Goal: Navigation & Orientation: Find specific page/section

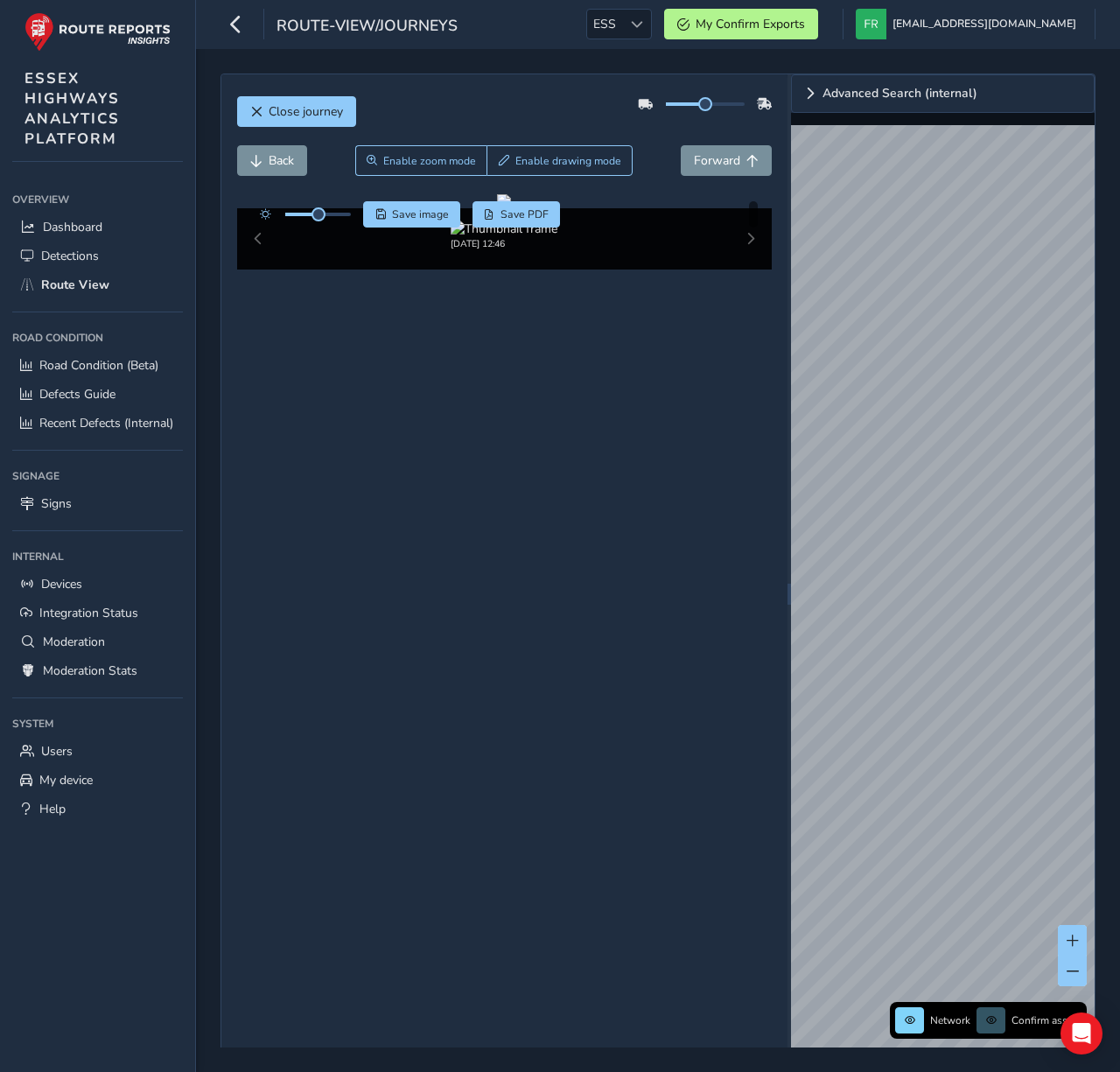
drag, startPoint x: 384, startPoint y: 964, endPoint x: 566, endPoint y: 570, distance: 434.0
click at [384, 964] on div "Close journey Back Enable zoom mode Enable drawing mode Forward Click and Drag …" at bounding box center [504, 594] width 566 height 1038
click at [651, 21] on div at bounding box center [636, 23] width 29 height 29
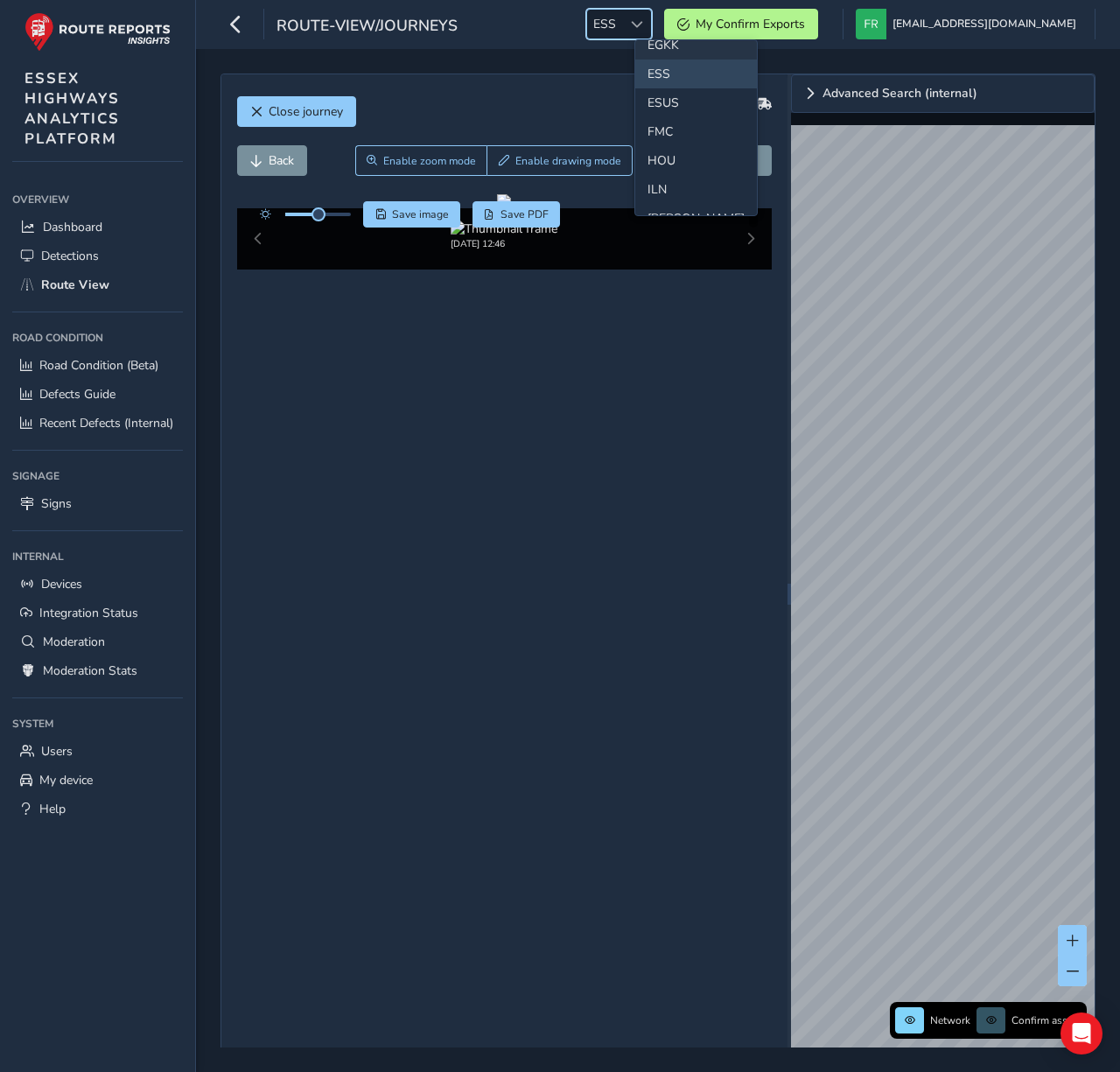
scroll to position [347, 0]
click at [662, 201] on li "LAN" at bounding box center [696, 205] width 121 height 29
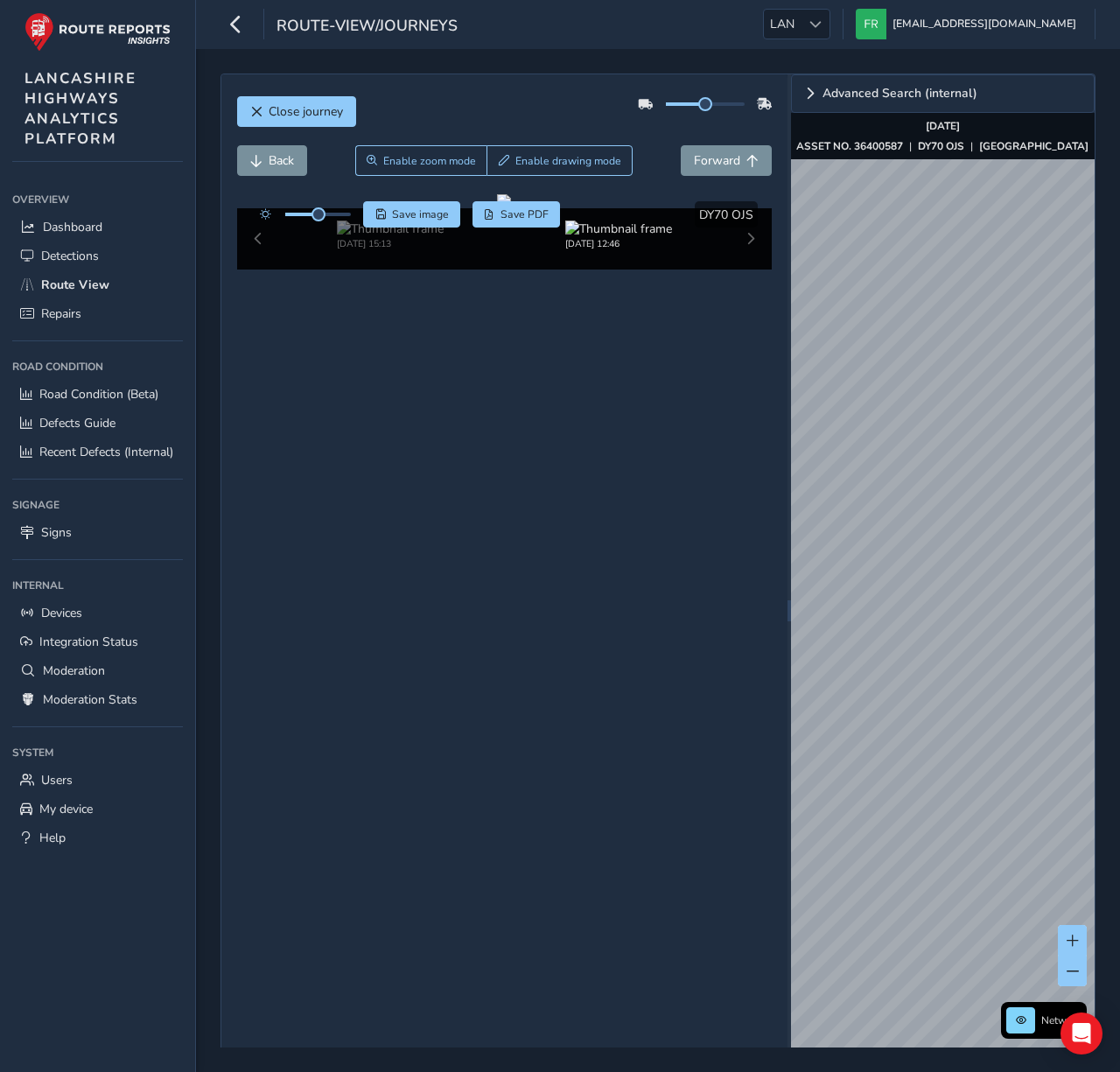
click at [366, 101] on div "Close journey" at bounding box center [505, 118] width 535 height 56
click at [706, 148] on button "Forward" at bounding box center [726, 160] width 91 height 31
click at [706, 154] on span "Forward" at bounding box center [717, 160] width 47 height 17
click at [706, 155] on span "Forward" at bounding box center [717, 160] width 47 height 17
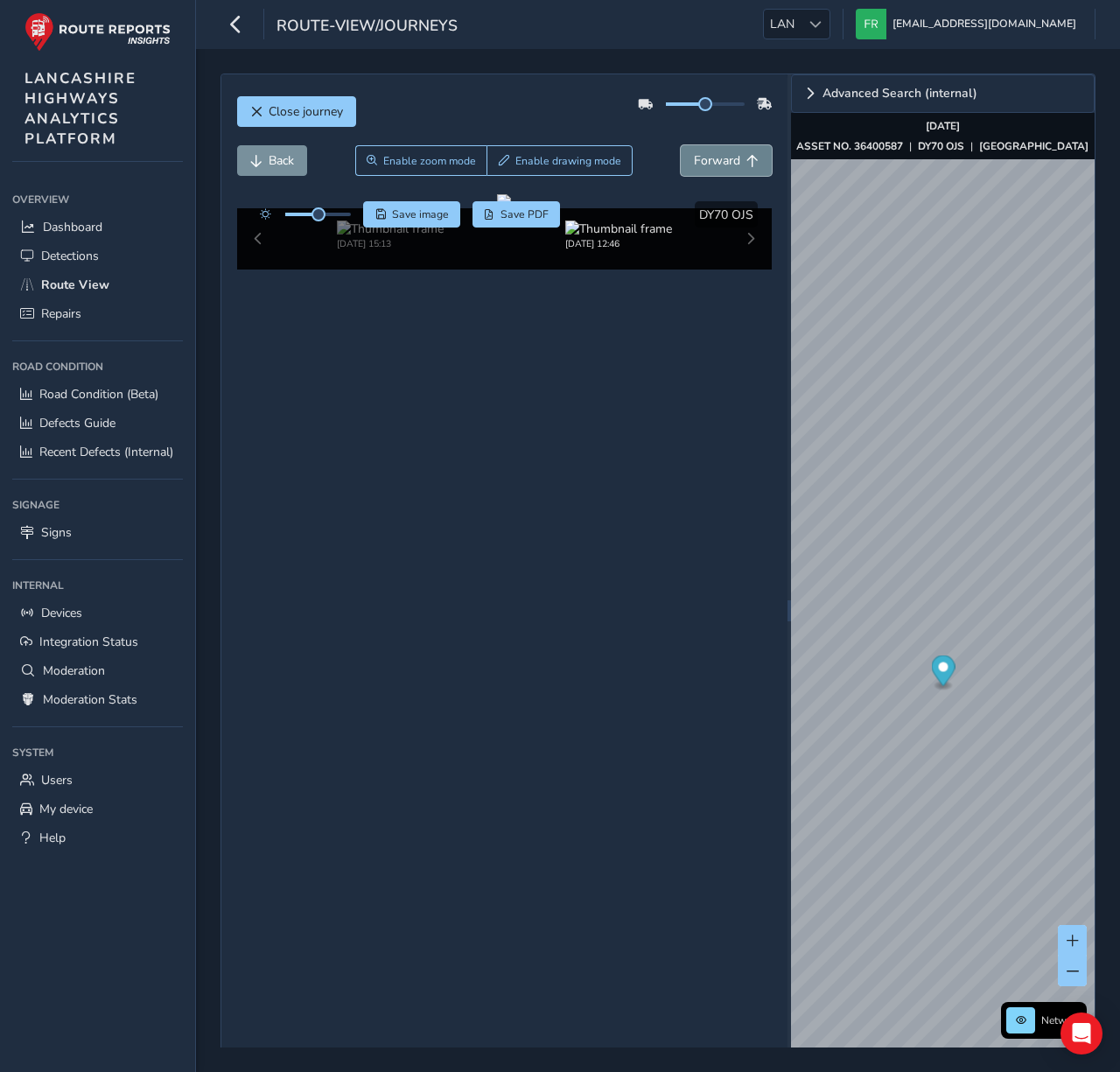
click at [706, 155] on span "Forward" at bounding box center [717, 160] width 47 height 17
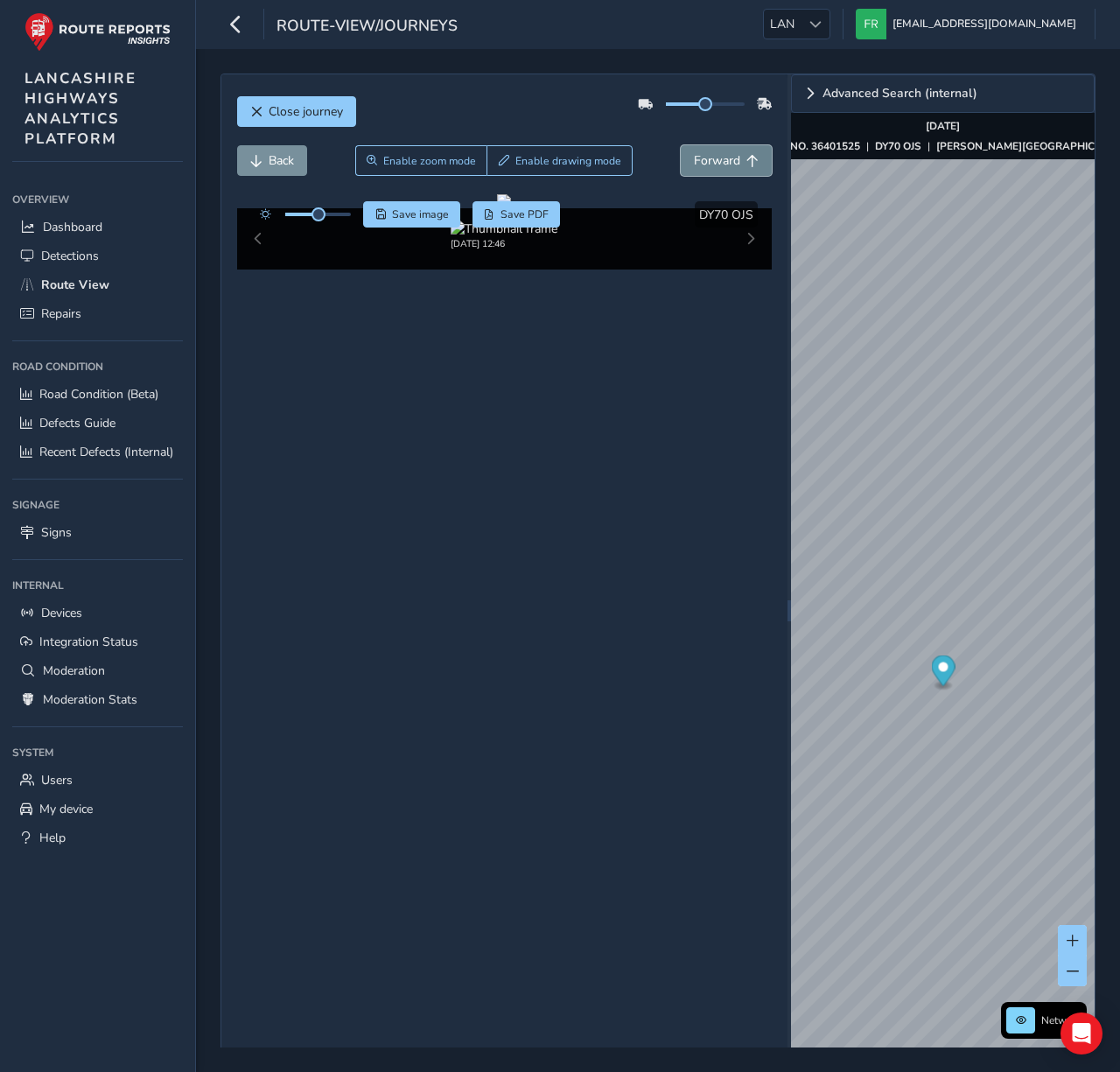
click at [706, 155] on span "Forward" at bounding box center [717, 160] width 47 height 17
click at [1111, 473] on div "Close journey Back Enable zoom mode Enable drawing mode Forward Click and Drag …" at bounding box center [657, 560] width 924 height 1023
click at [698, 169] on button "Forward" at bounding box center [726, 160] width 91 height 31
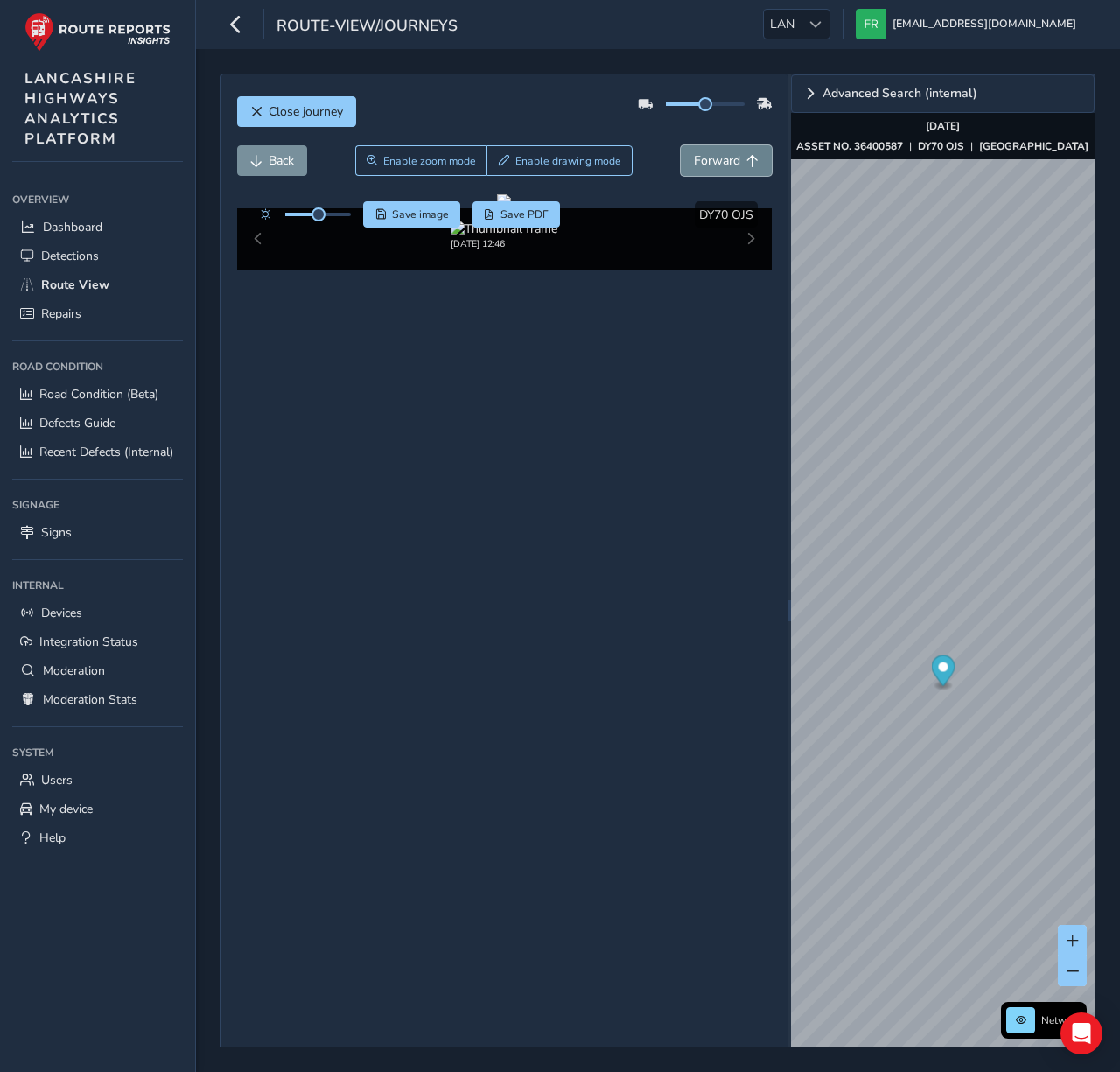
click at [698, 169] on button "Forward" at bounding box center [726, 160] width 91 height 31
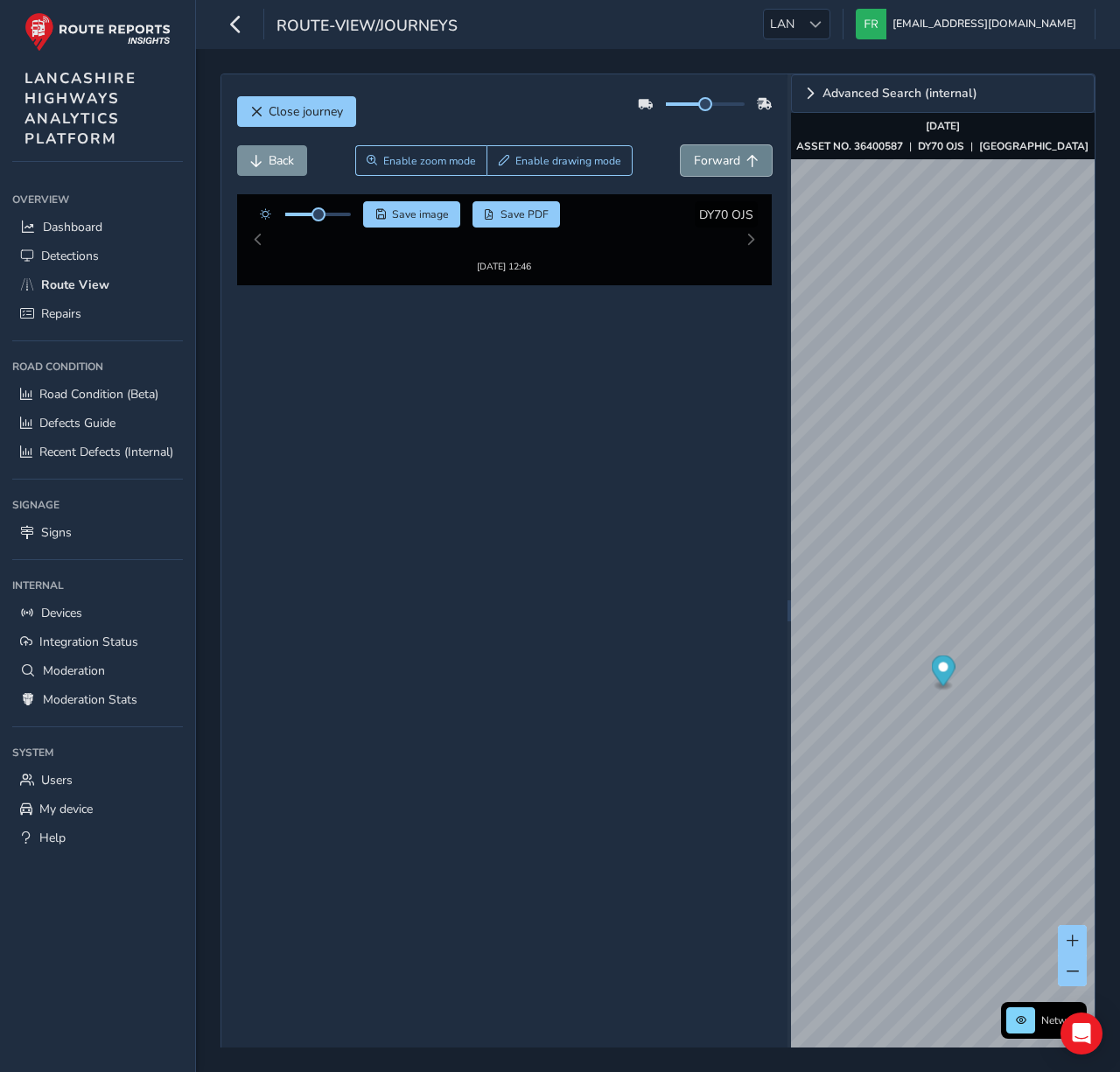
click at [698, 169] on button "Forward" at bounding box center [726, 160] width 91 height 31
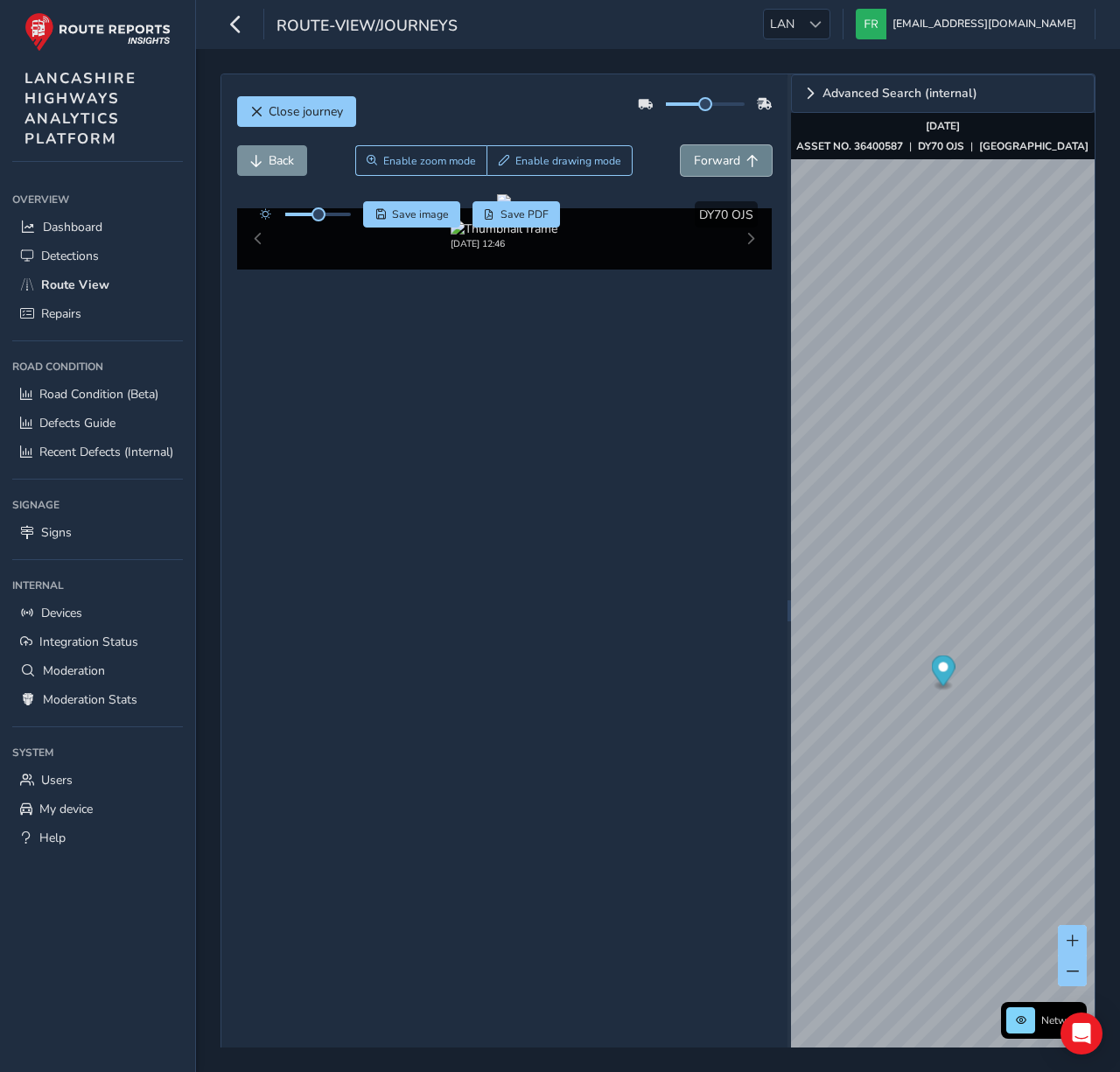
click at [698, 169] on button "Forward" at bounding box center [726, 160] width 91 height 31
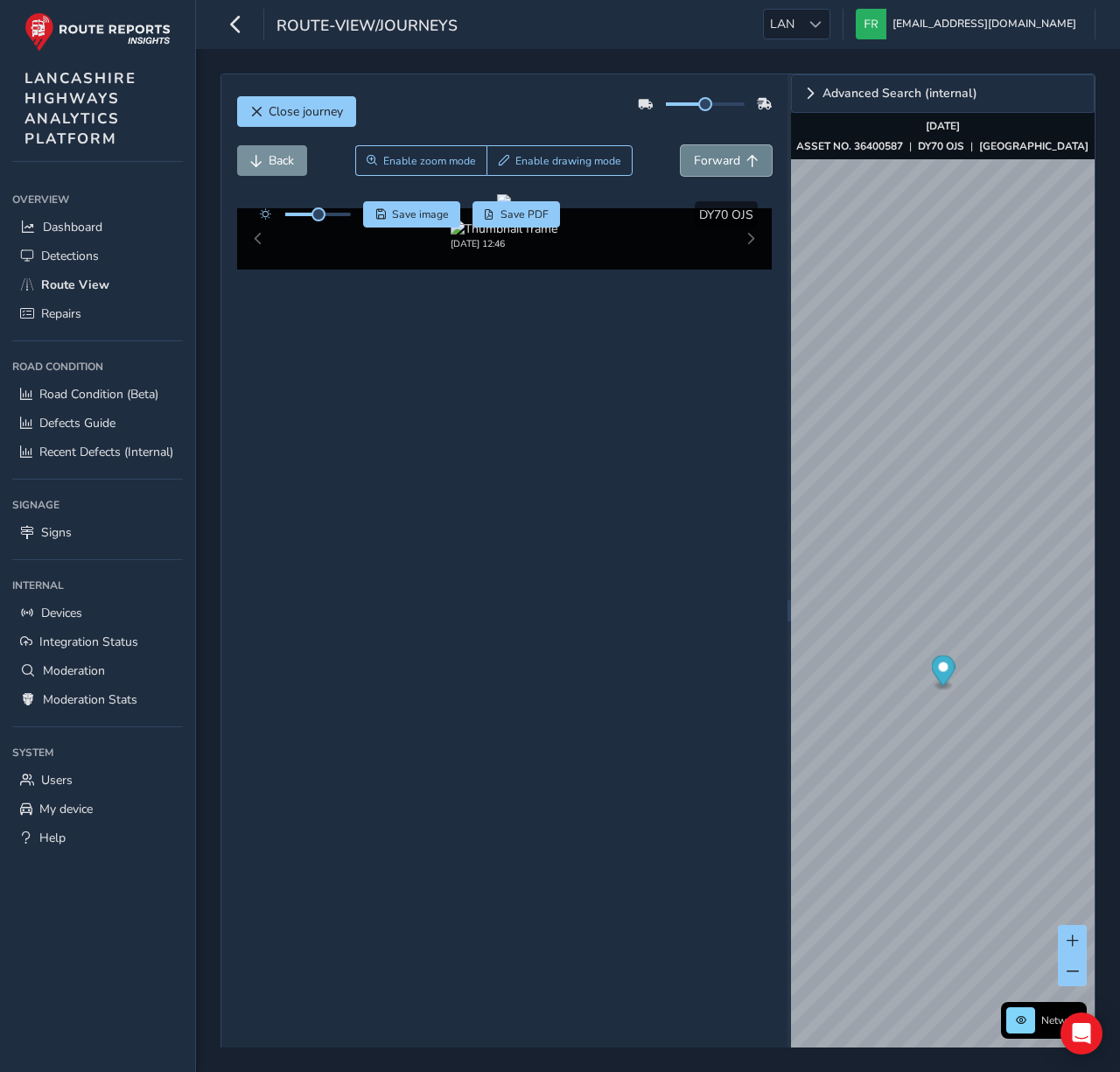
click at [698, 169] on button "Forward" at bounding box center [726, 160] width 91 height 31
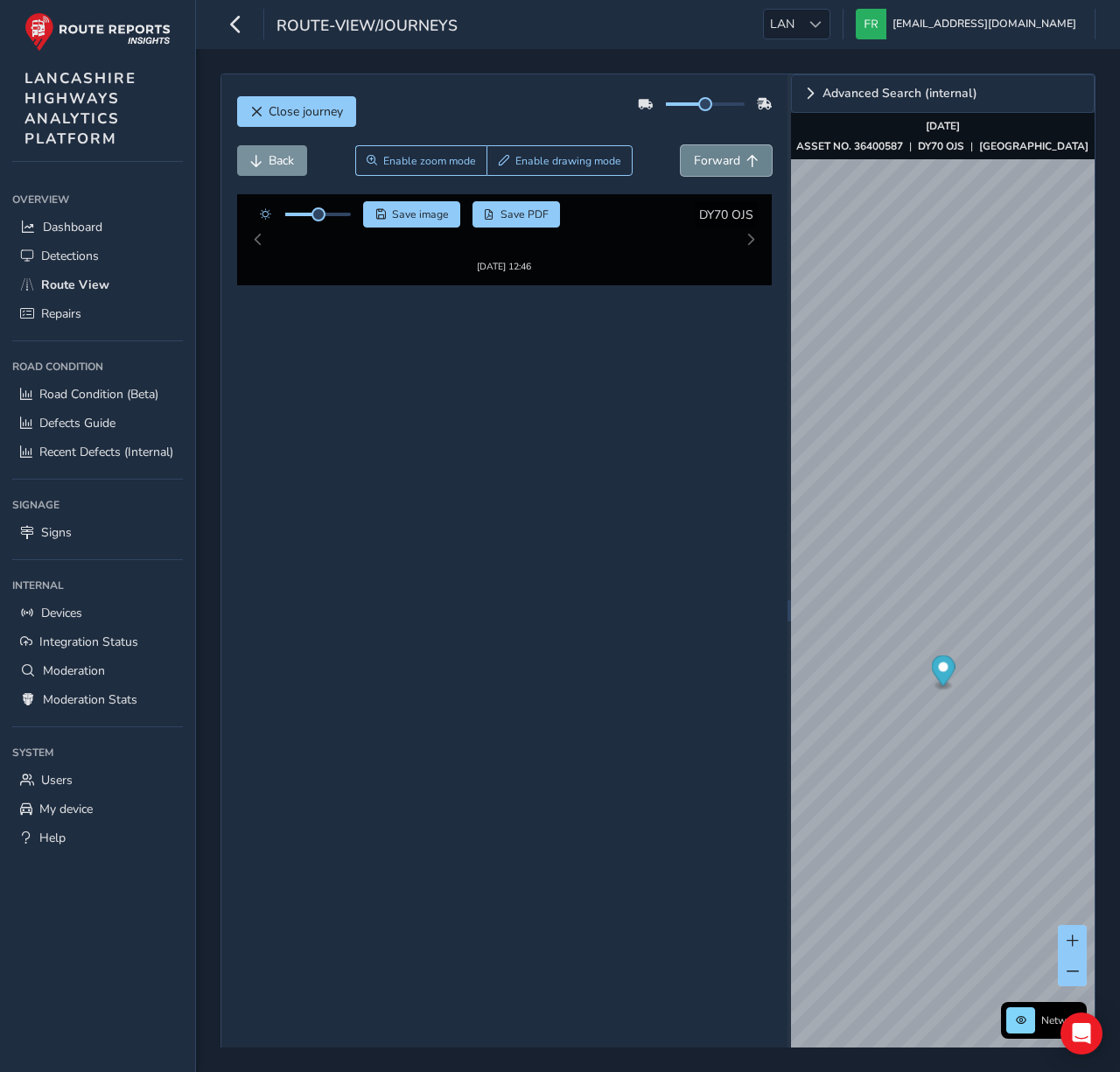
click at [698, 169] on button "Forward" at bounding box center [726, 160] width 91 height 31
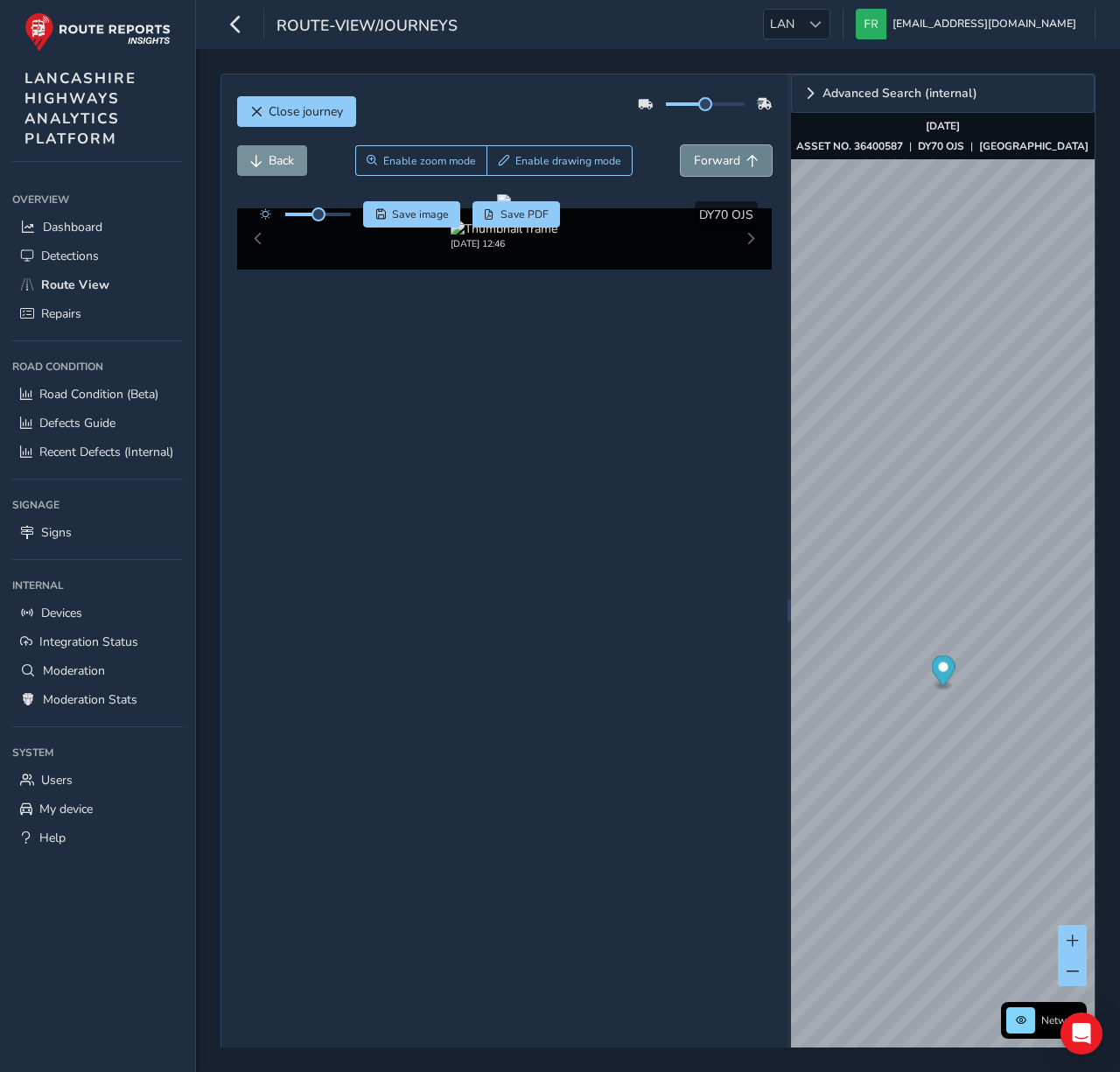
click at [698, 169] on button "Forward" at bounding box center [726, 160] width 91 height 31
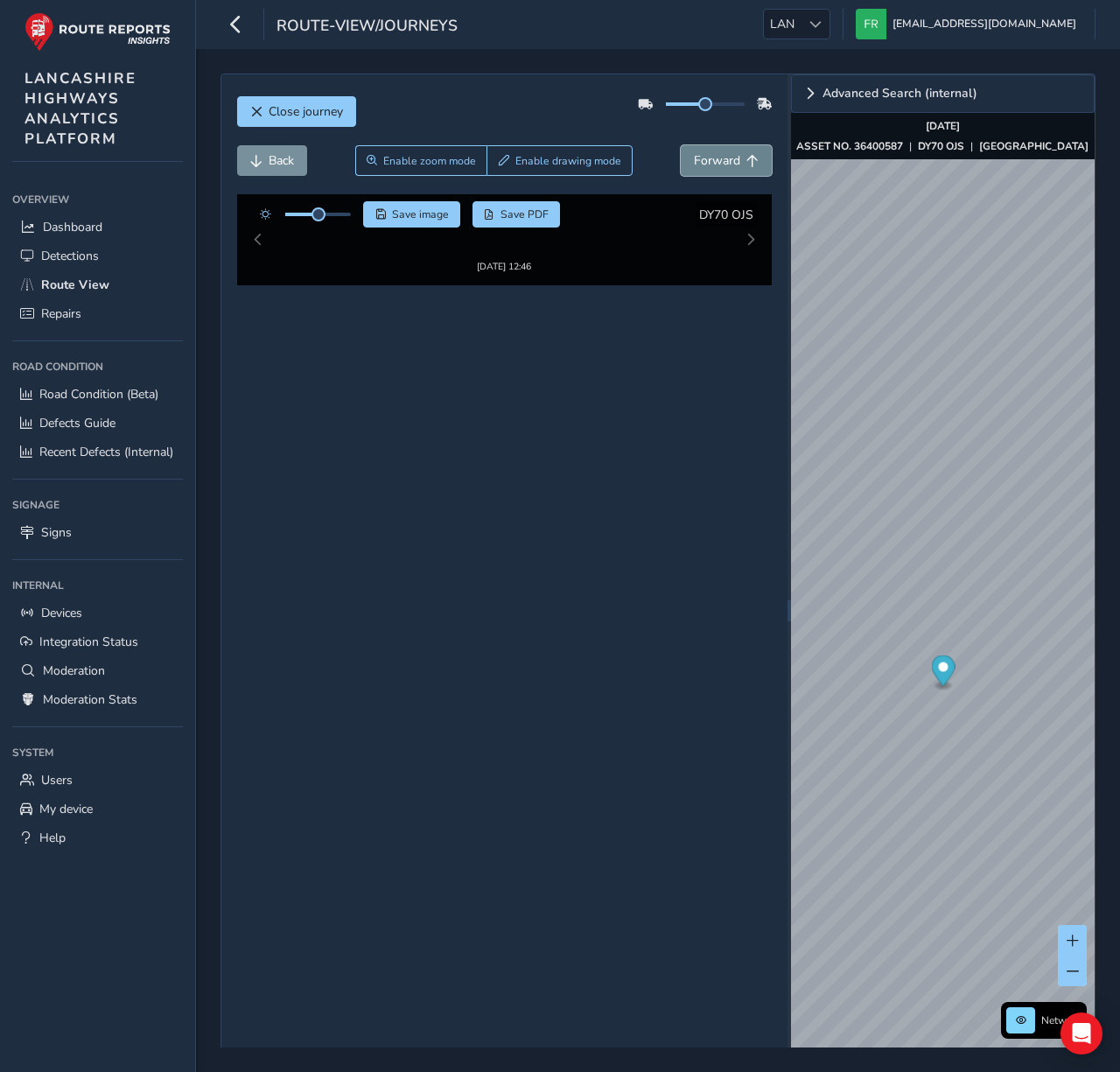
click at [698, 169] on button "Forward" at bounding box center [726, 160] width 91 height 31
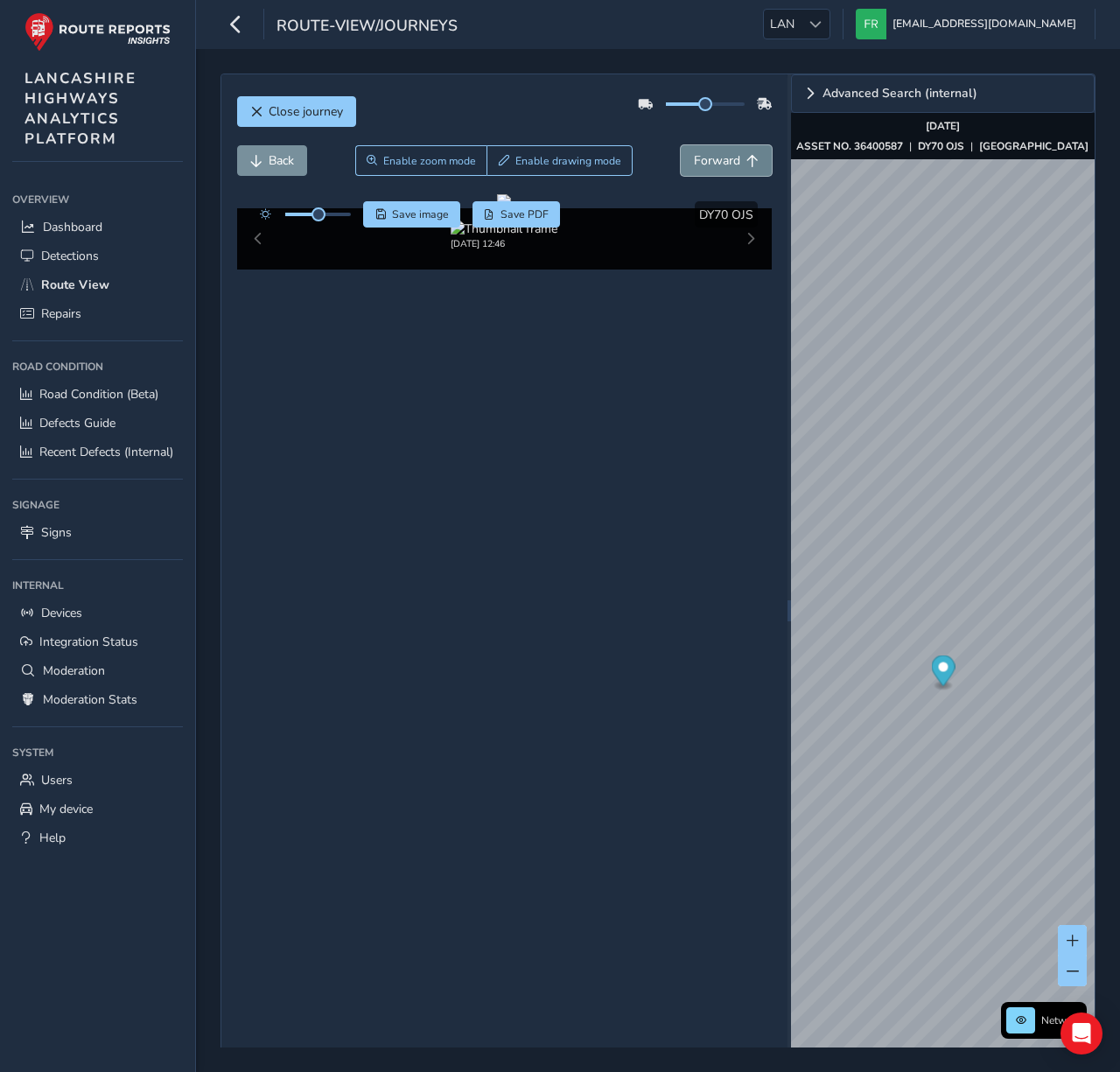
click at [698, 169] on button "Forward" at bounding box center [726, 160] width 91 height 31
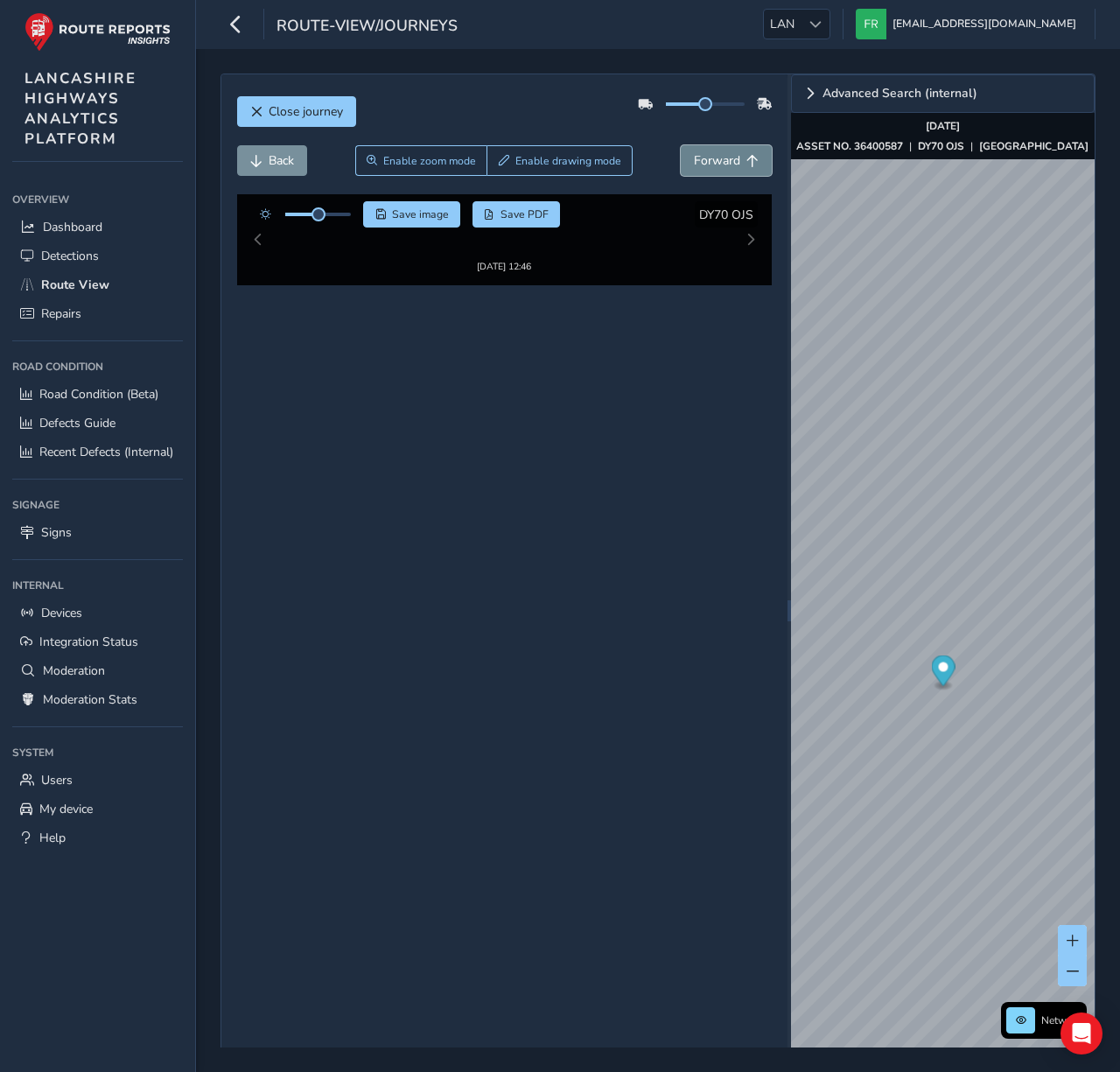
click at [698, 169] on button "Forward" at bounding box center [726, 160] width 91 height 31
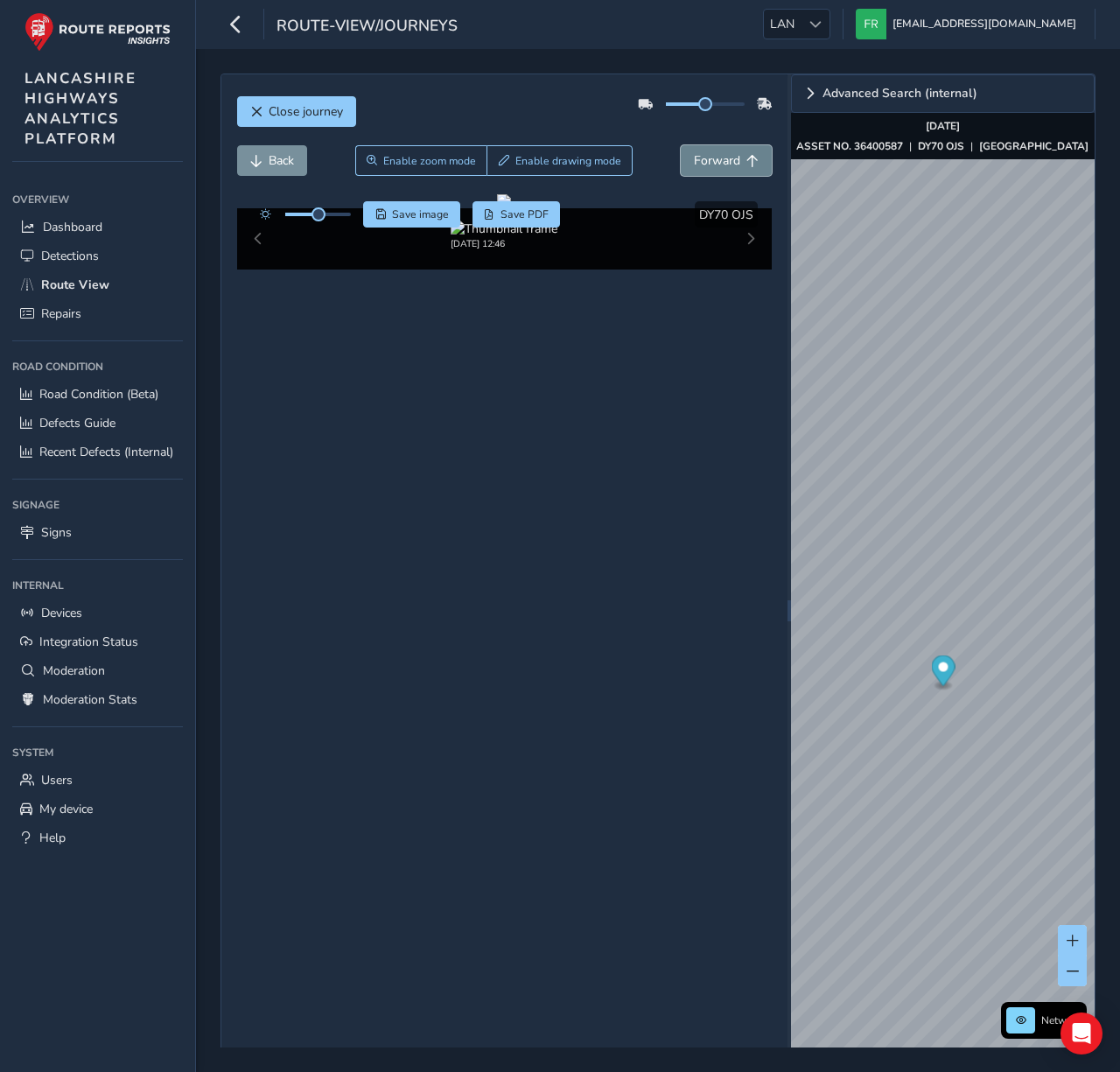
click at [698, 169] on button "Forward" at bounding box center [726, 160] width 91 height 31
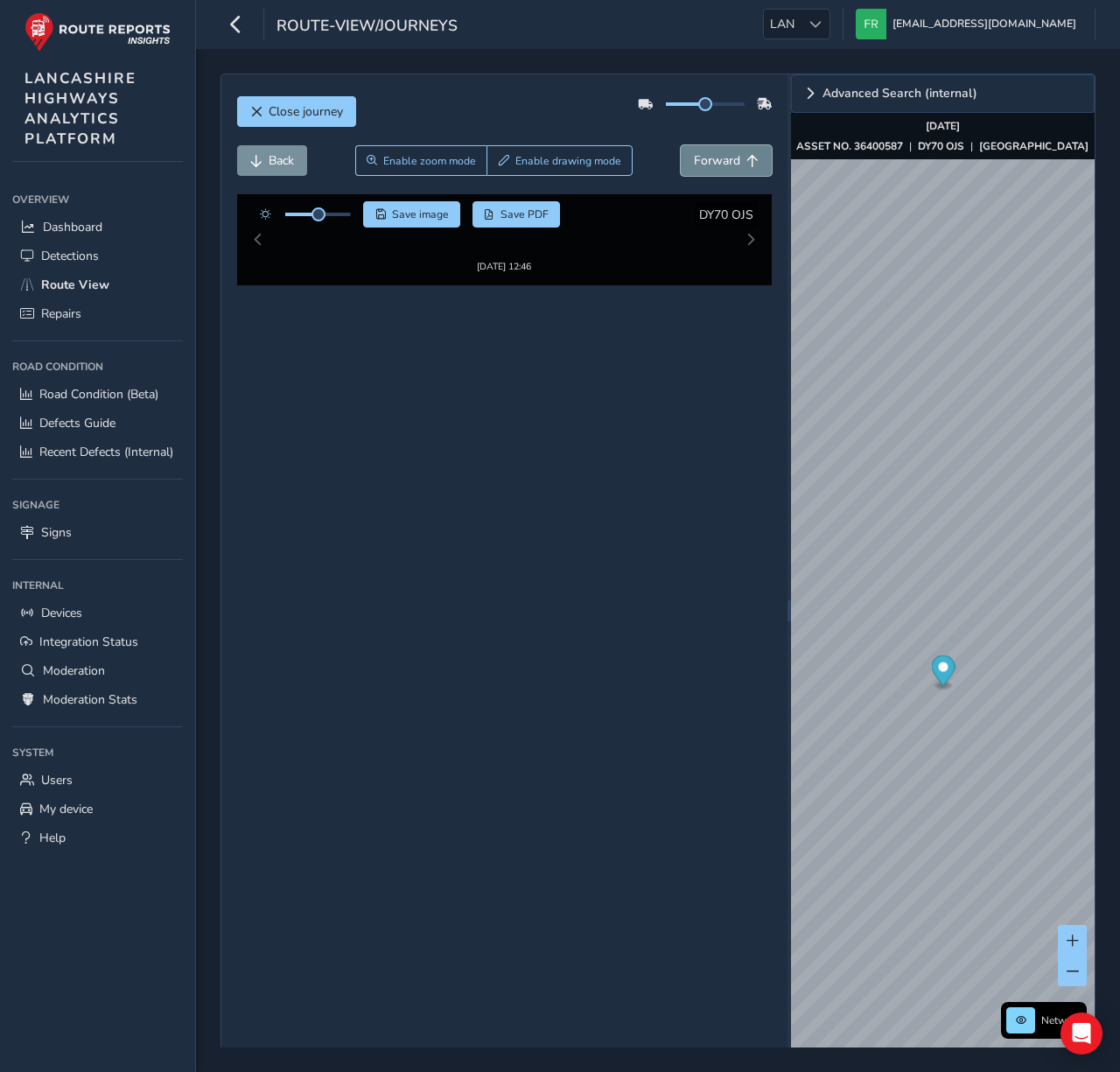
click at [698, 169] on button "Forward" at bounding box center [726, 160] width 91 height 31
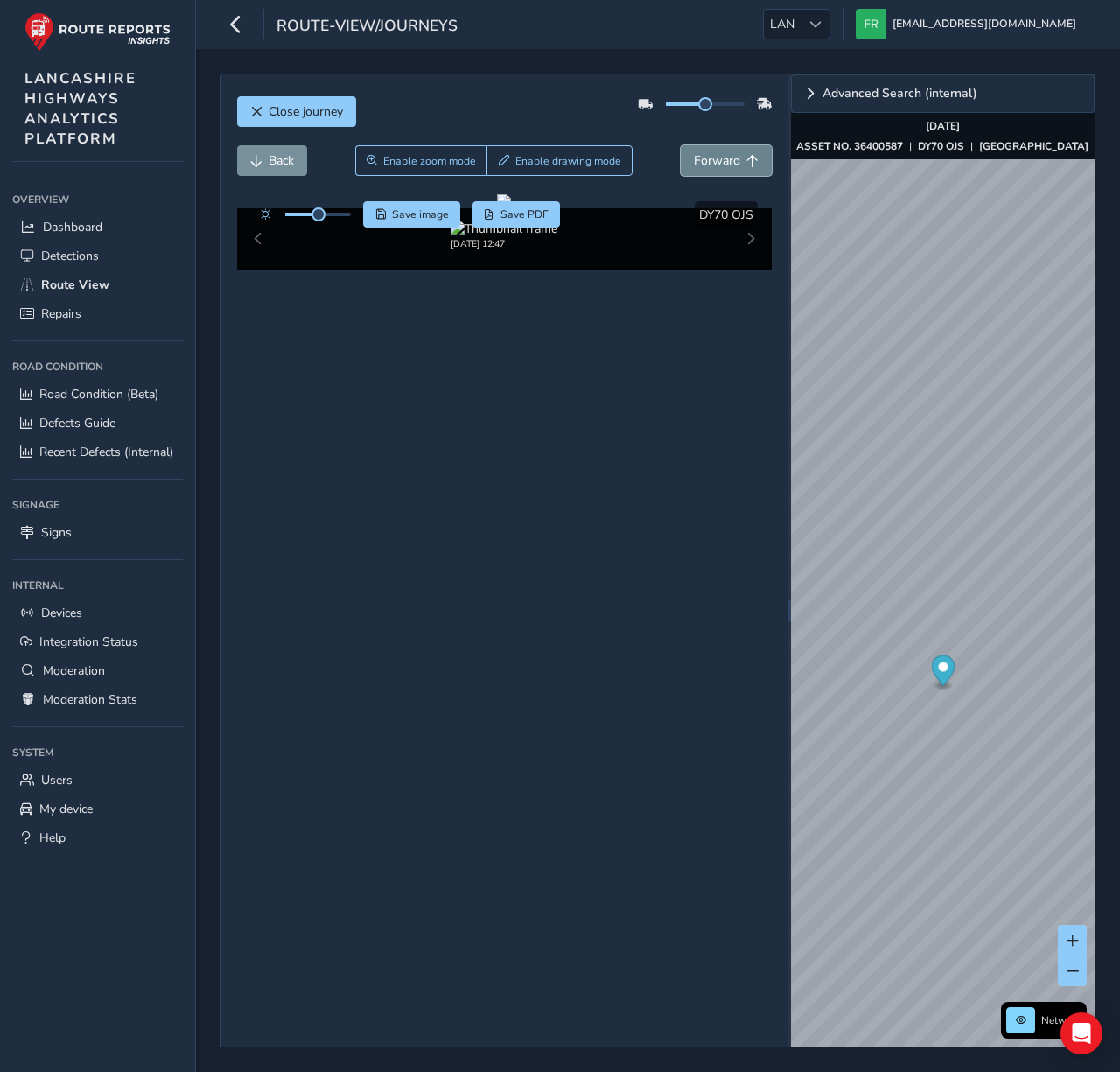
click at [698, 169] on button "Forward" at bounding box center [726, 160] width 91 height 31
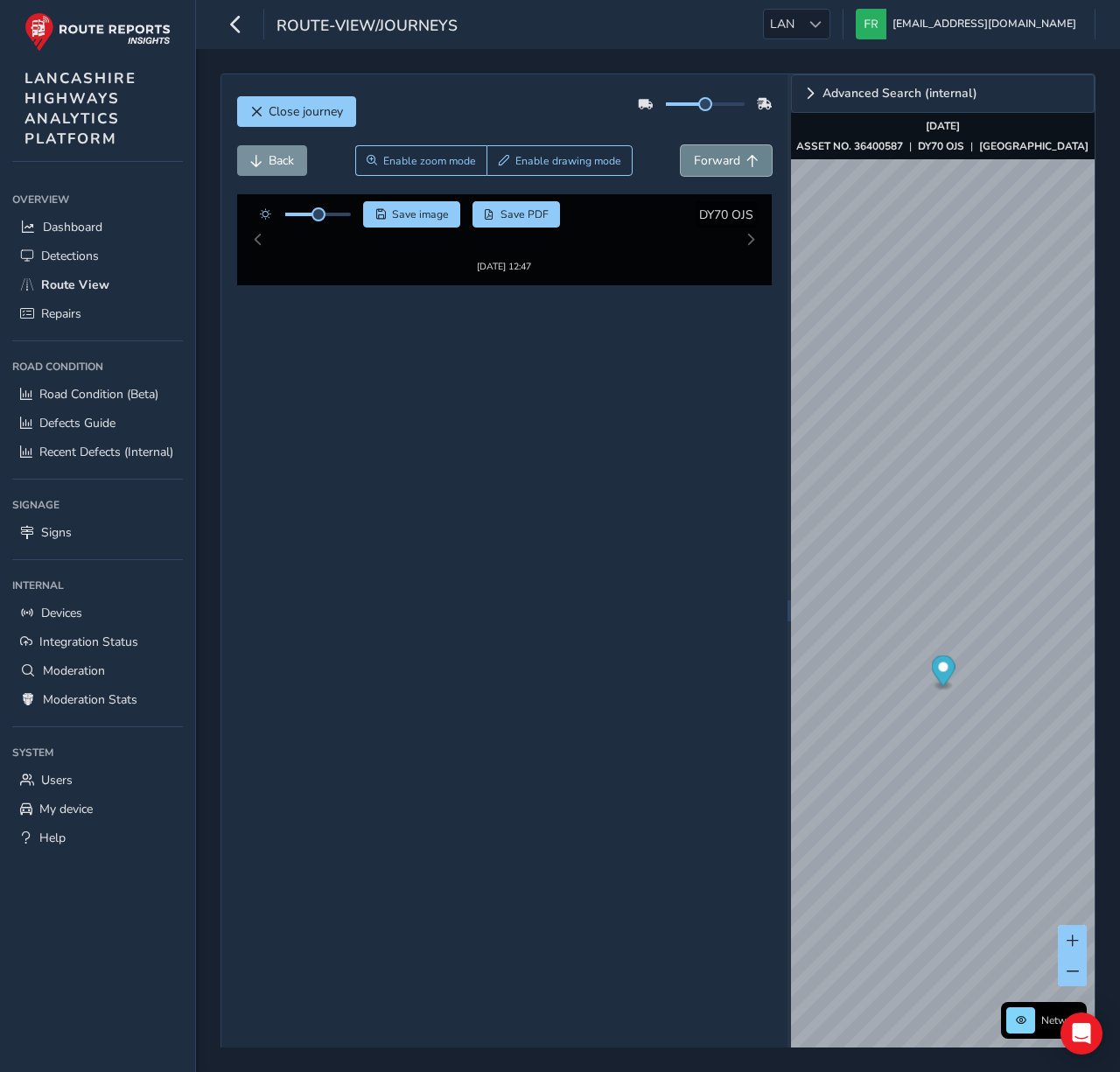
click at [698, 169] on button "Forward" at bounding box center [726, 160] width 91 height 31
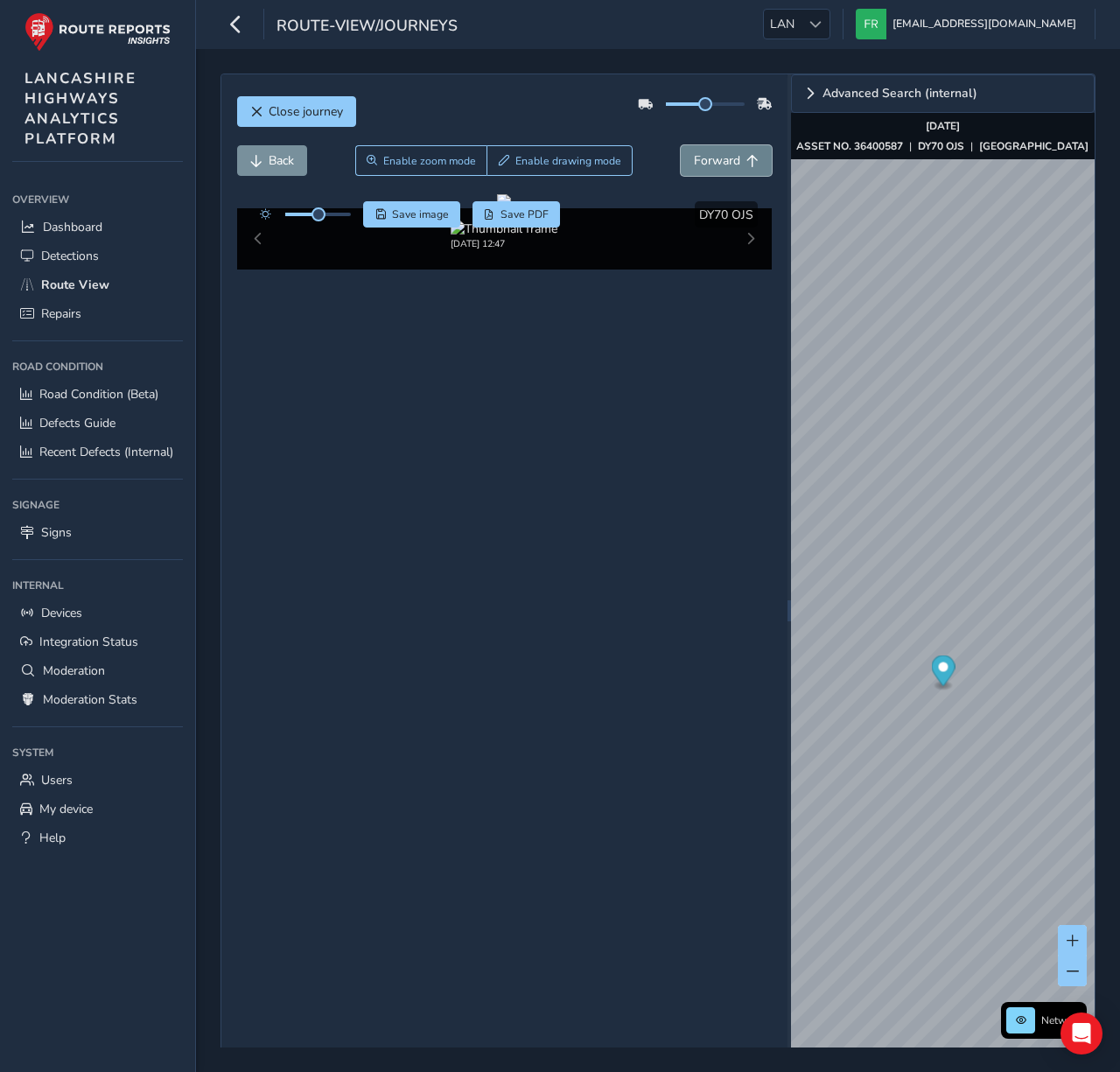
click at [698, 169] on button "Forward" at bounding box center [726, 160] width 91 height 31
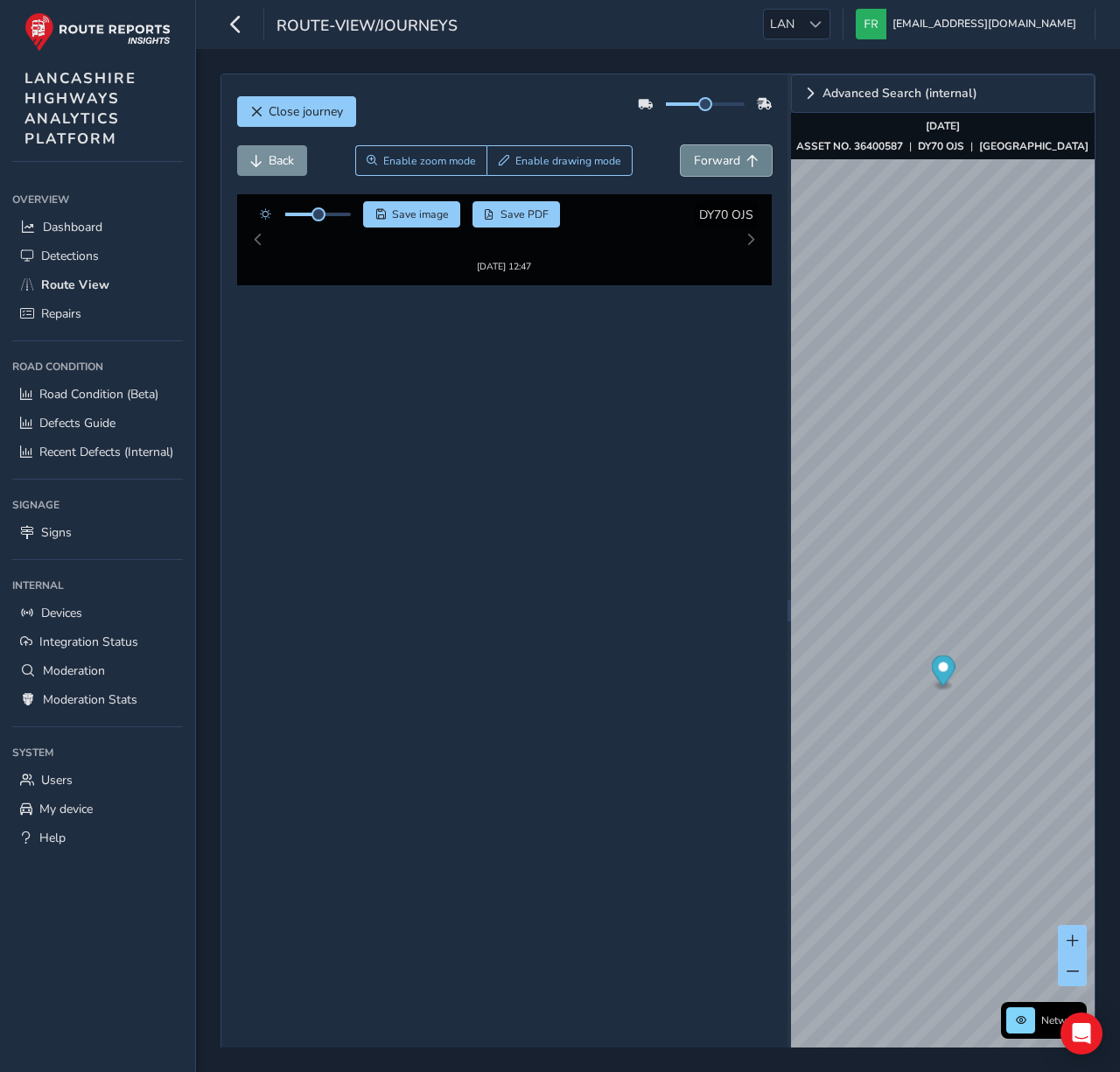
click at [698, 169] on button "Forward" at bounding box center [726, 160] width 91 height 31
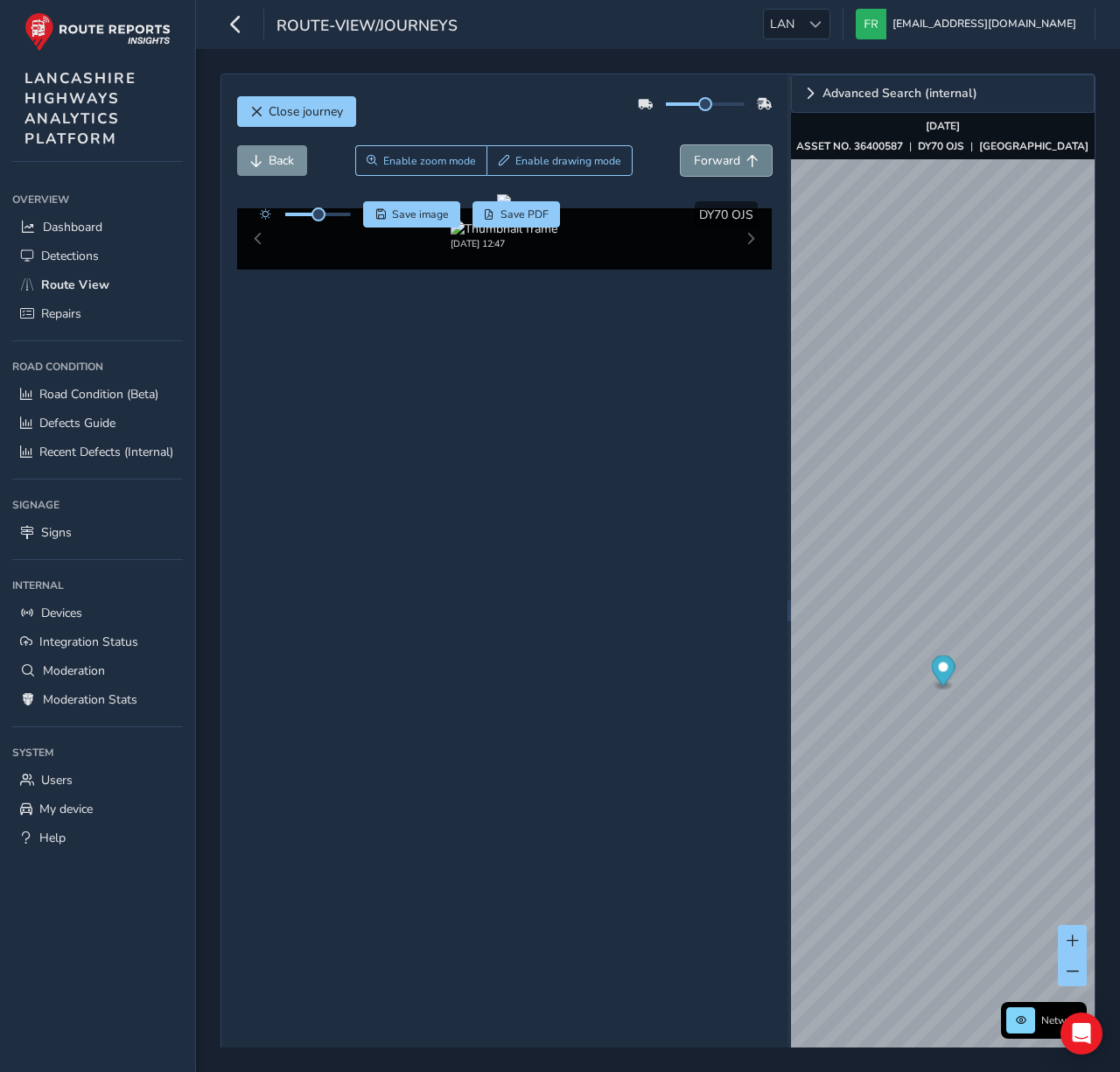
click at [698, 169] on button "Forward" at bounding box center [726, 160] width 91 height 31
click at [748, 182] on div "Back Enable zoom mode Enable drawing mode Forward" at bounding box center [505, 170] width 535 height 49
click at [753, 168] on button "Forward" at bounding box center [726, 160] width 91 height 31
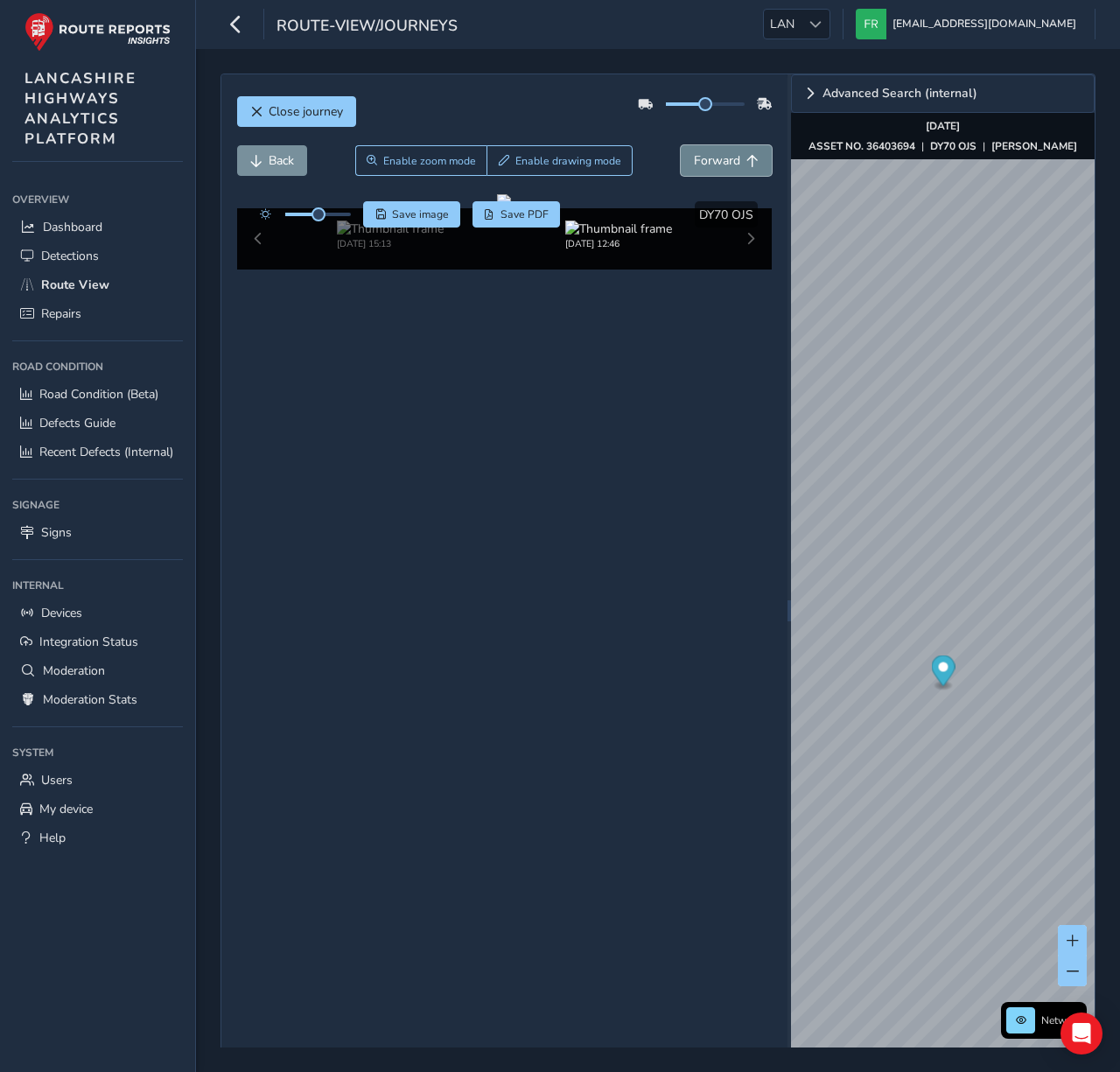
click at [753, 168] on button "Forward" at bounding box center [726, 160] width 91 height 31
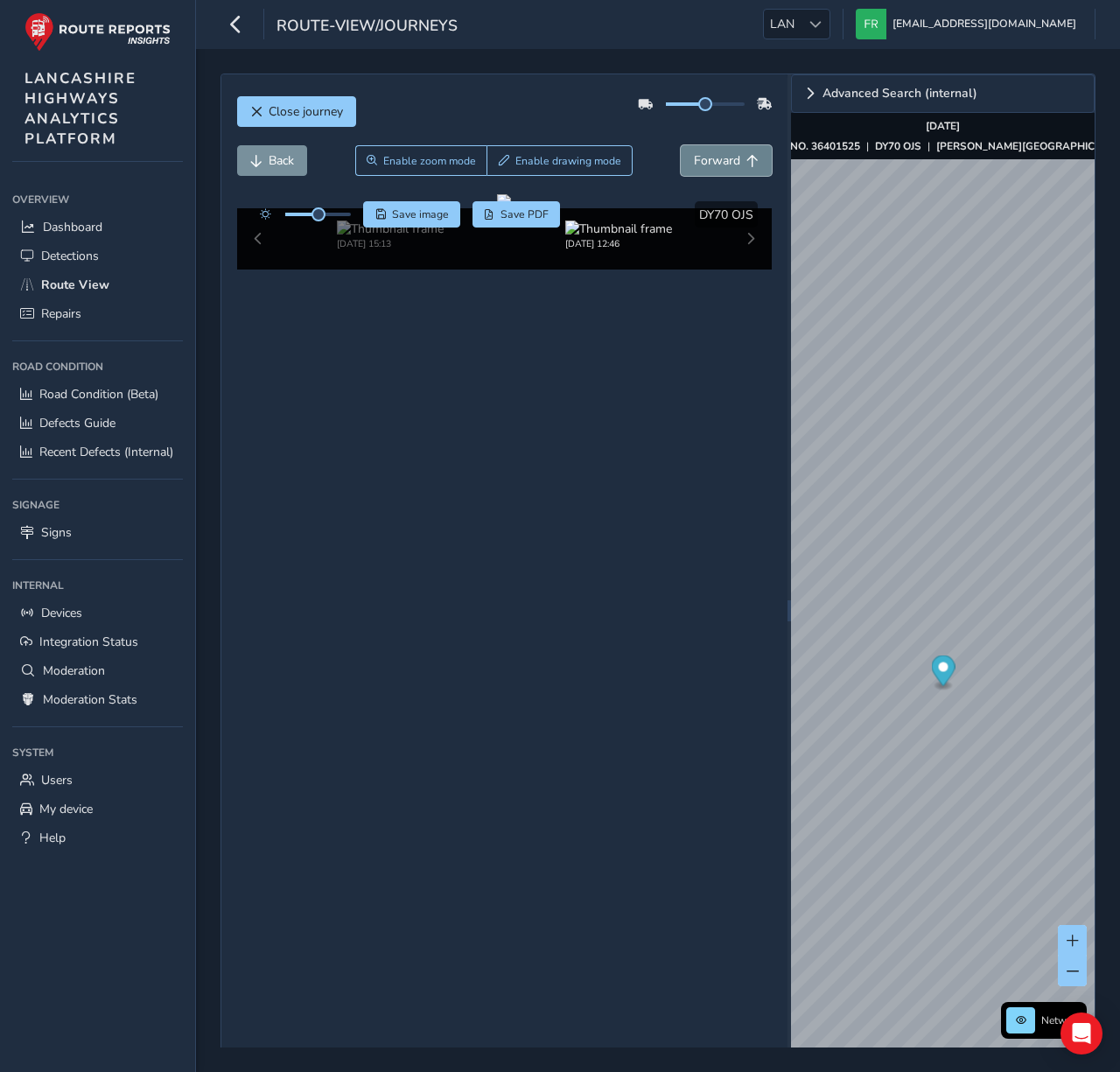
click at [753, 168] on button "Forward" at bounding box center [726, 160] width 91 height 31
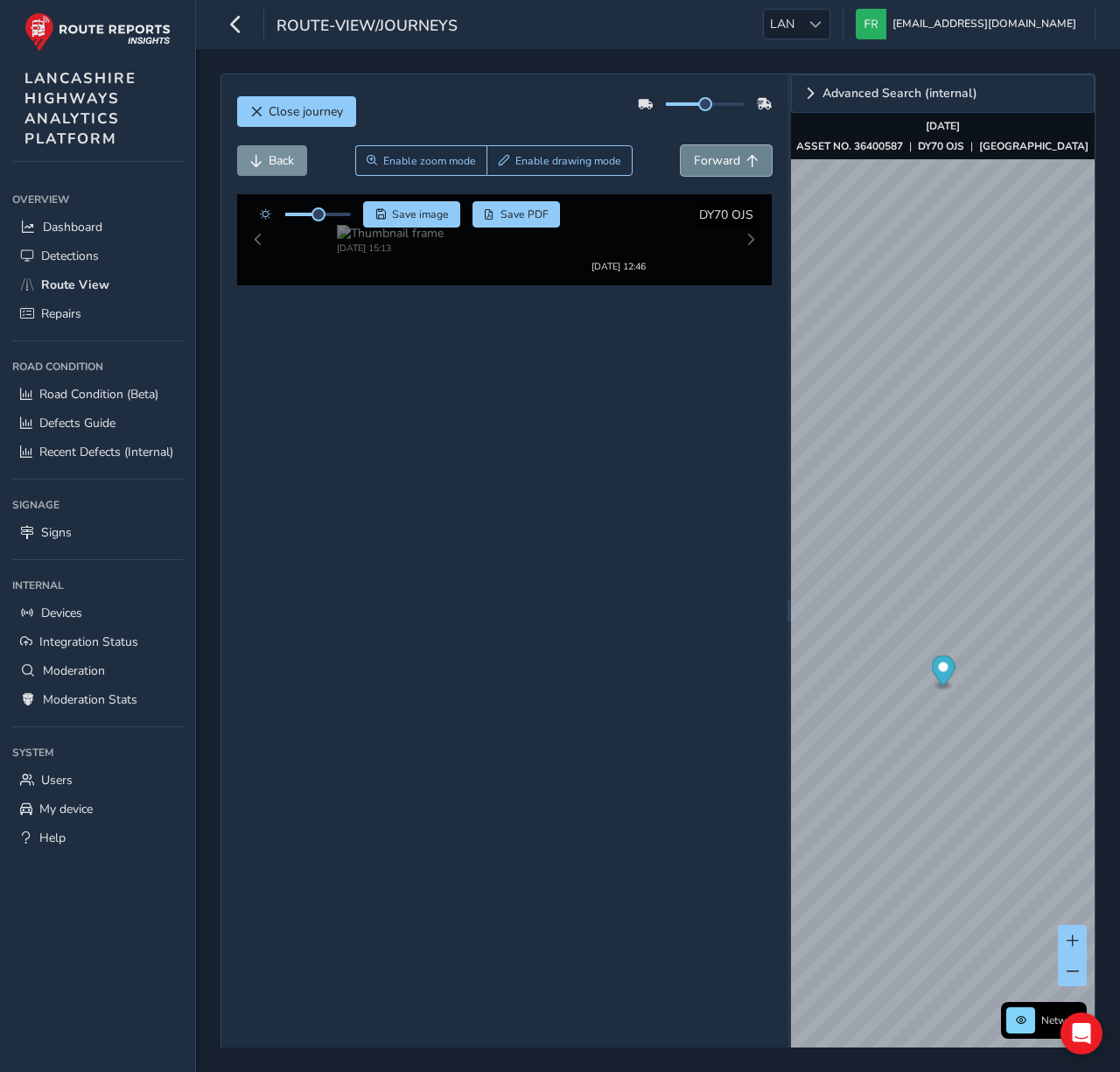
click at [753, 168] on button "Forward" at bounding box center [726, 160] width 91 height 31
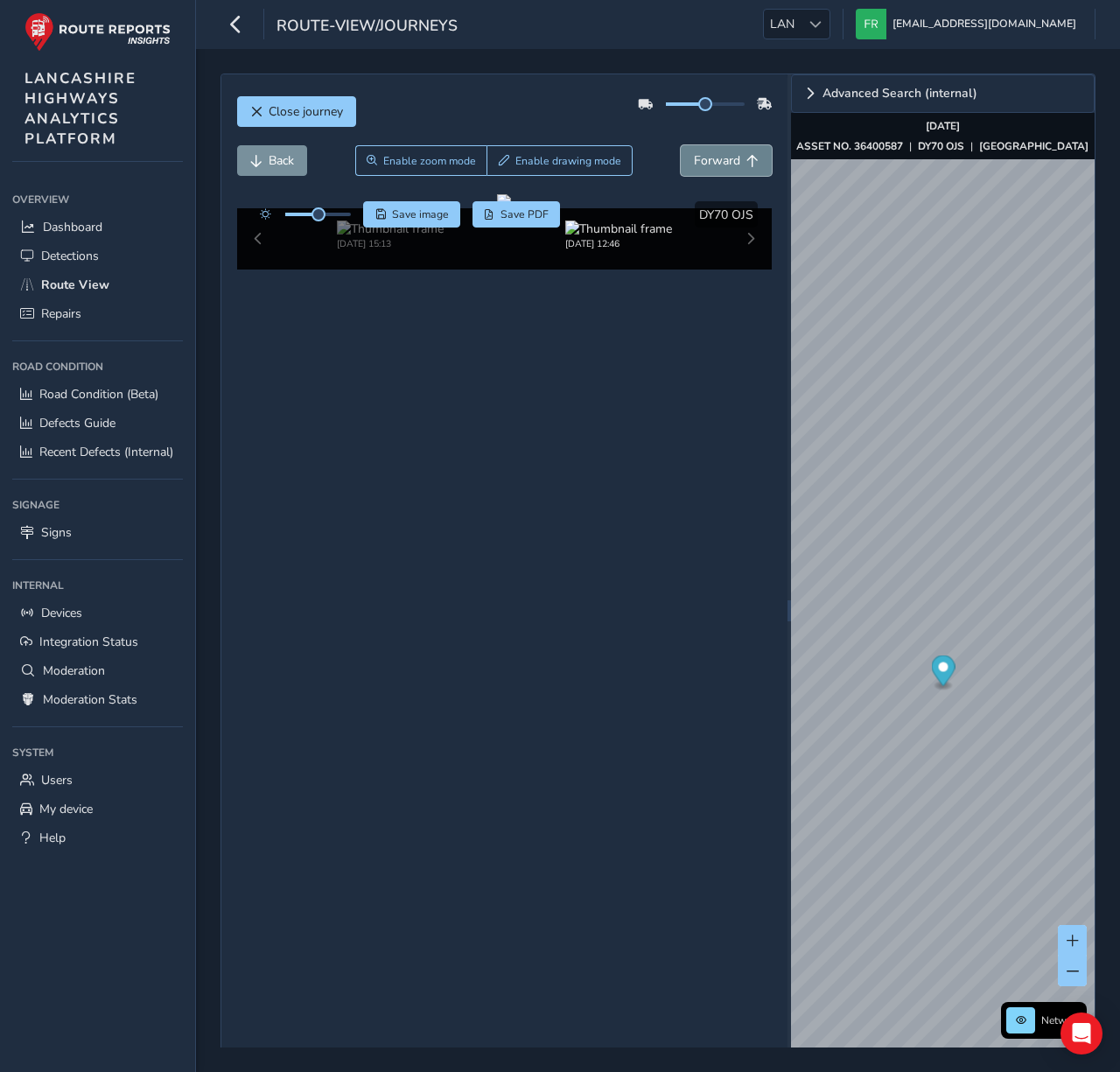
click at [753, 168] on button "Forward" at bounding box center [726, 160] width 91 height 31
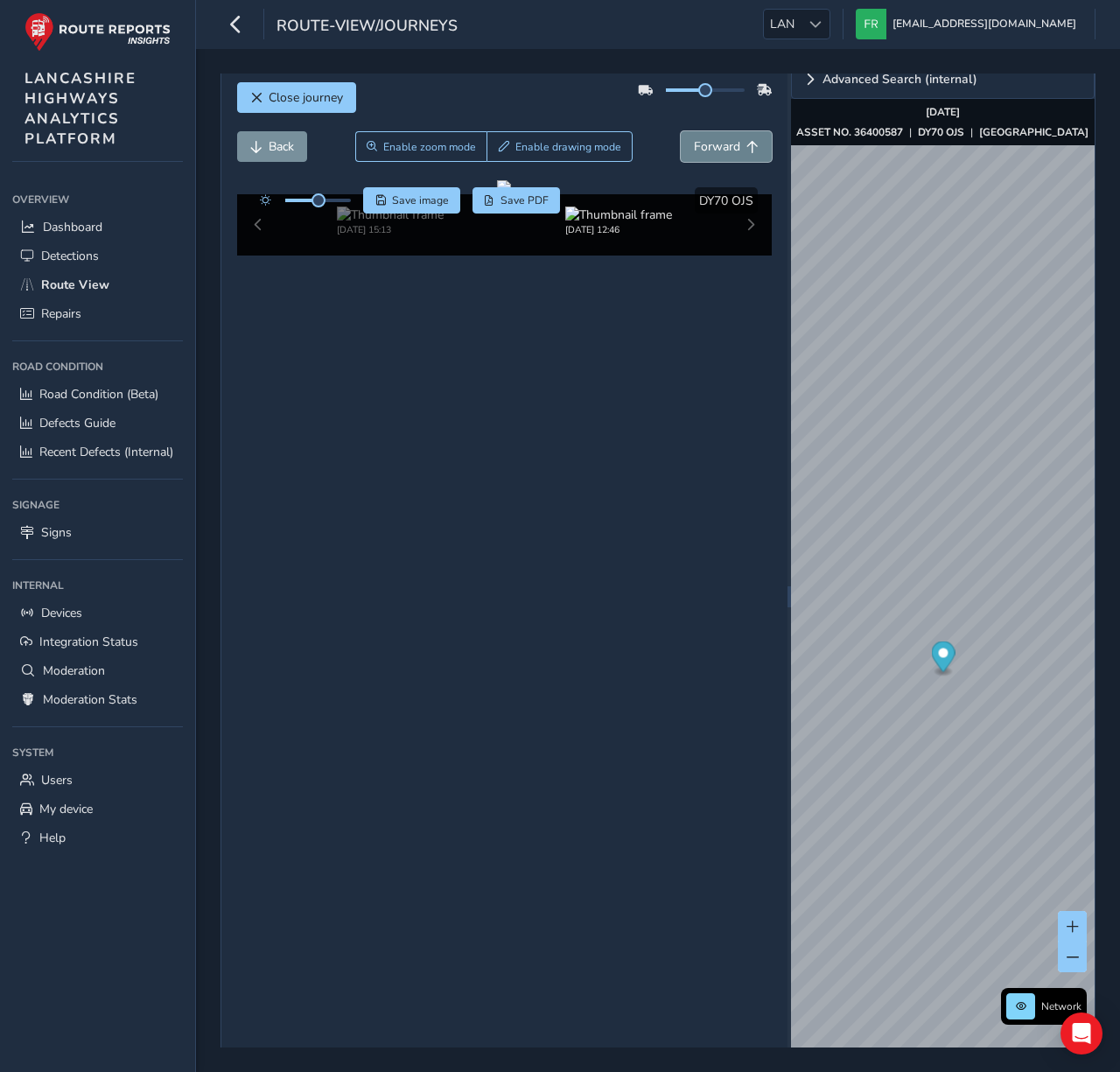
click at [753, 168] on div "Back Enable zoom mode Enable drawing mode Forward" at bounding box center [505, 156] width 535 height 49
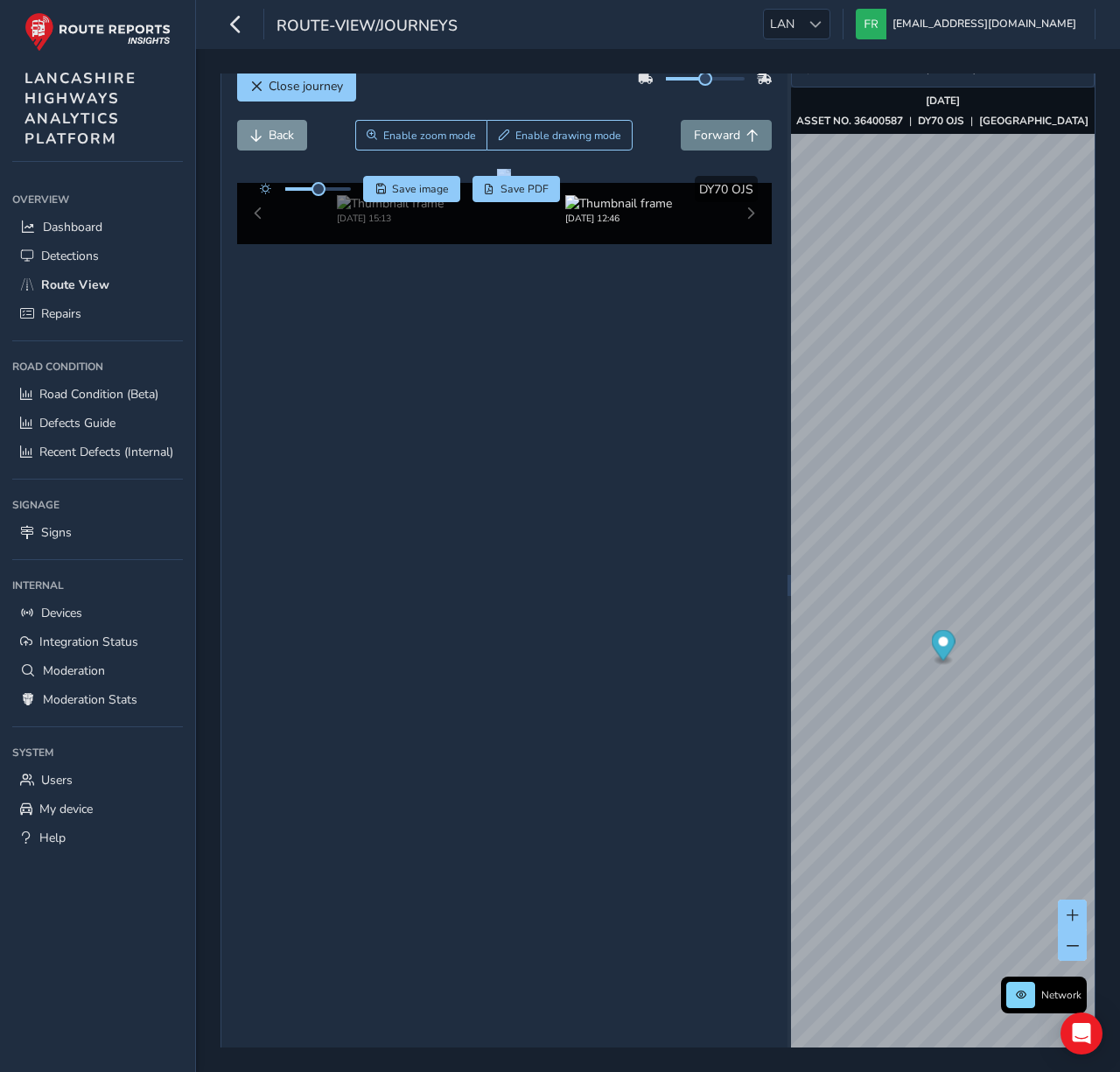
click at [753, 168] on div "Close journey Back Enable zoom mode Enable drawing mode Forward Click and Drag …" at bounding box center [504, 585] width 566 height 1073
click at [753, 169] on div "Click and Drag to Annotate Aug 08 2025, 15:13 Jul 08 2025, 12:46 Save image Sav…" at bounding box center [505, 206] width 535 height 76
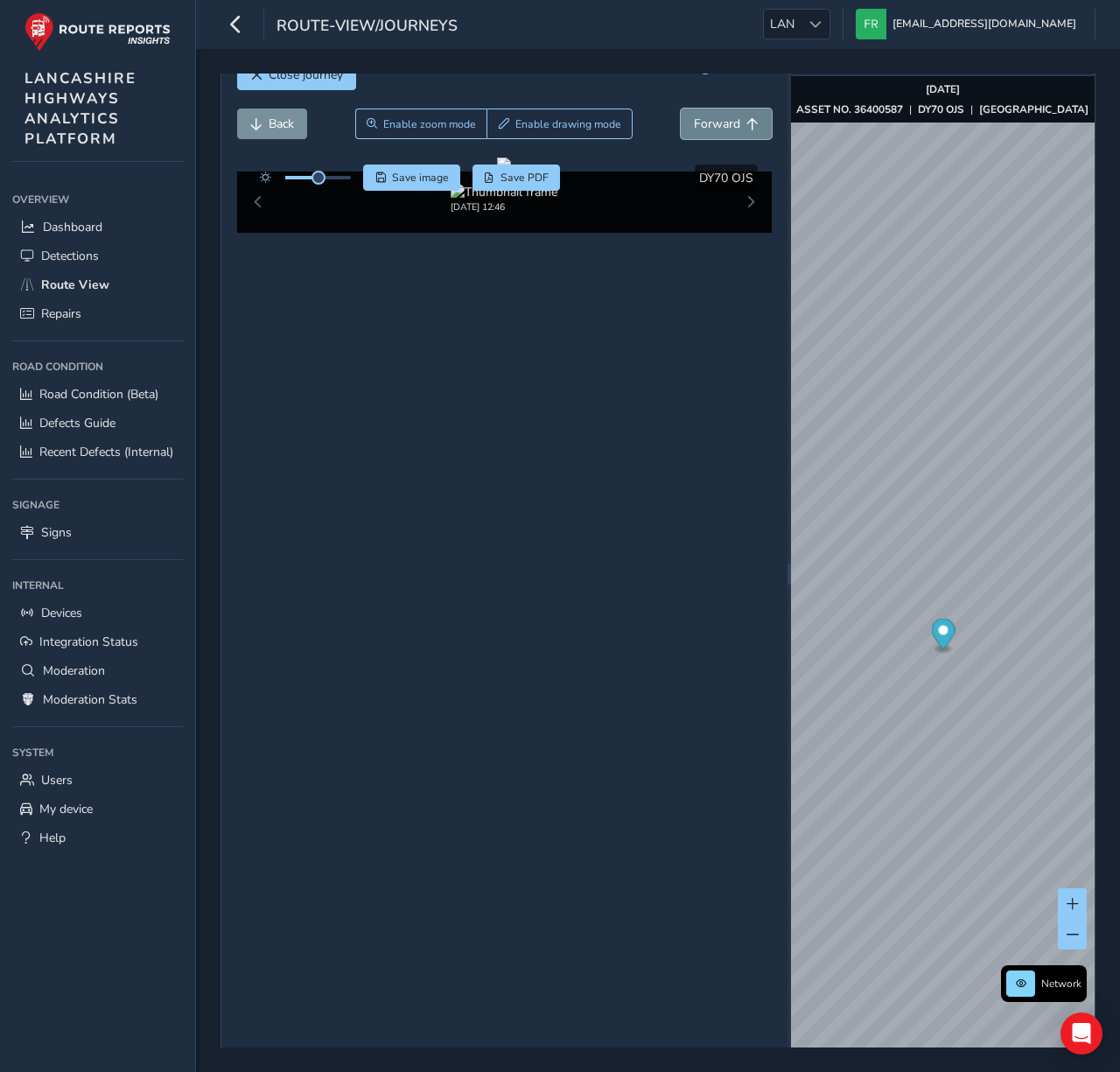
click at [742, 132] on button "Forward" at bounding box center [726, 123] width 91 height 31
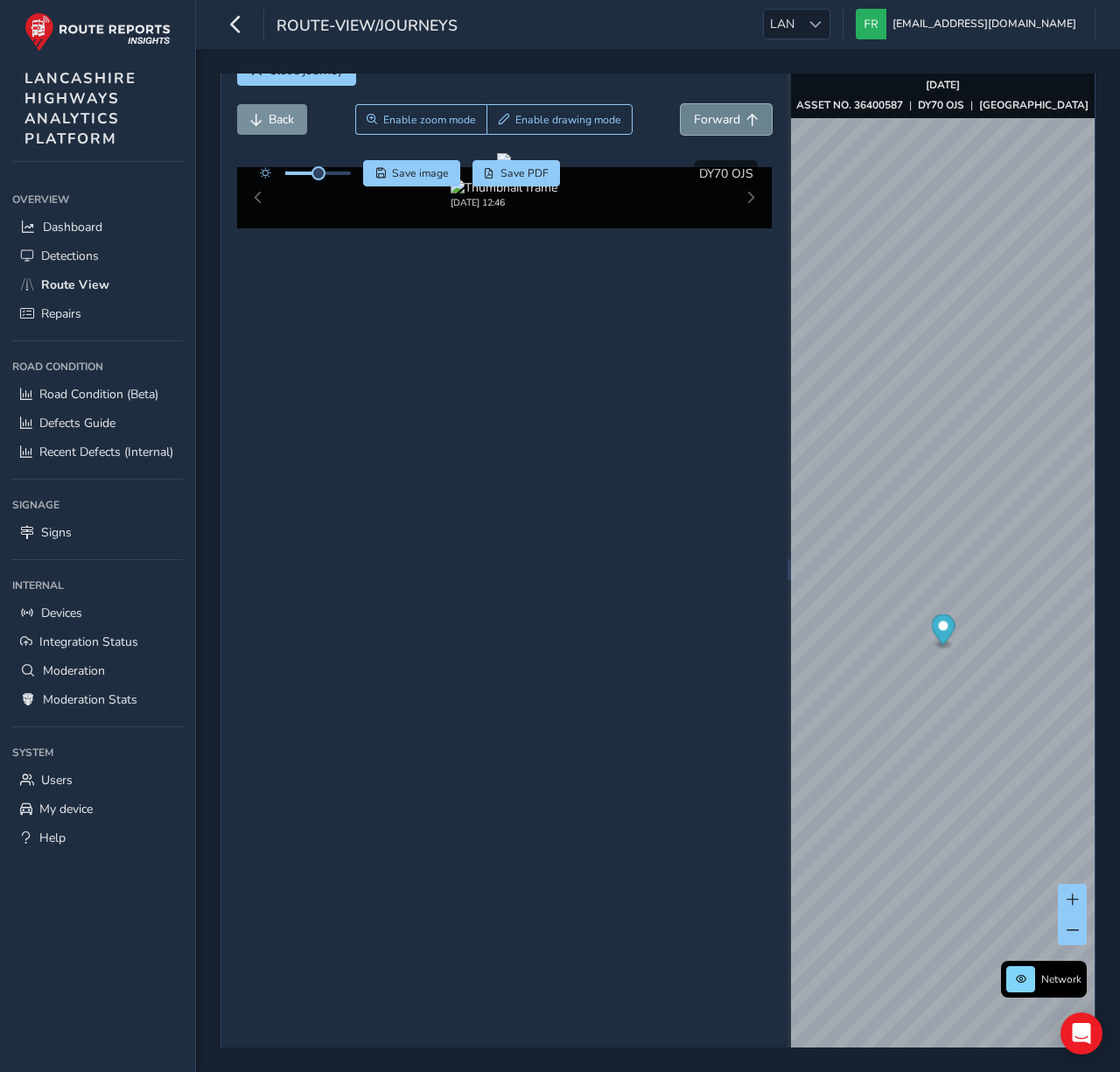
click at [742, 132] on button "Forward" at bounding box center [726, 119] width 91 height 31
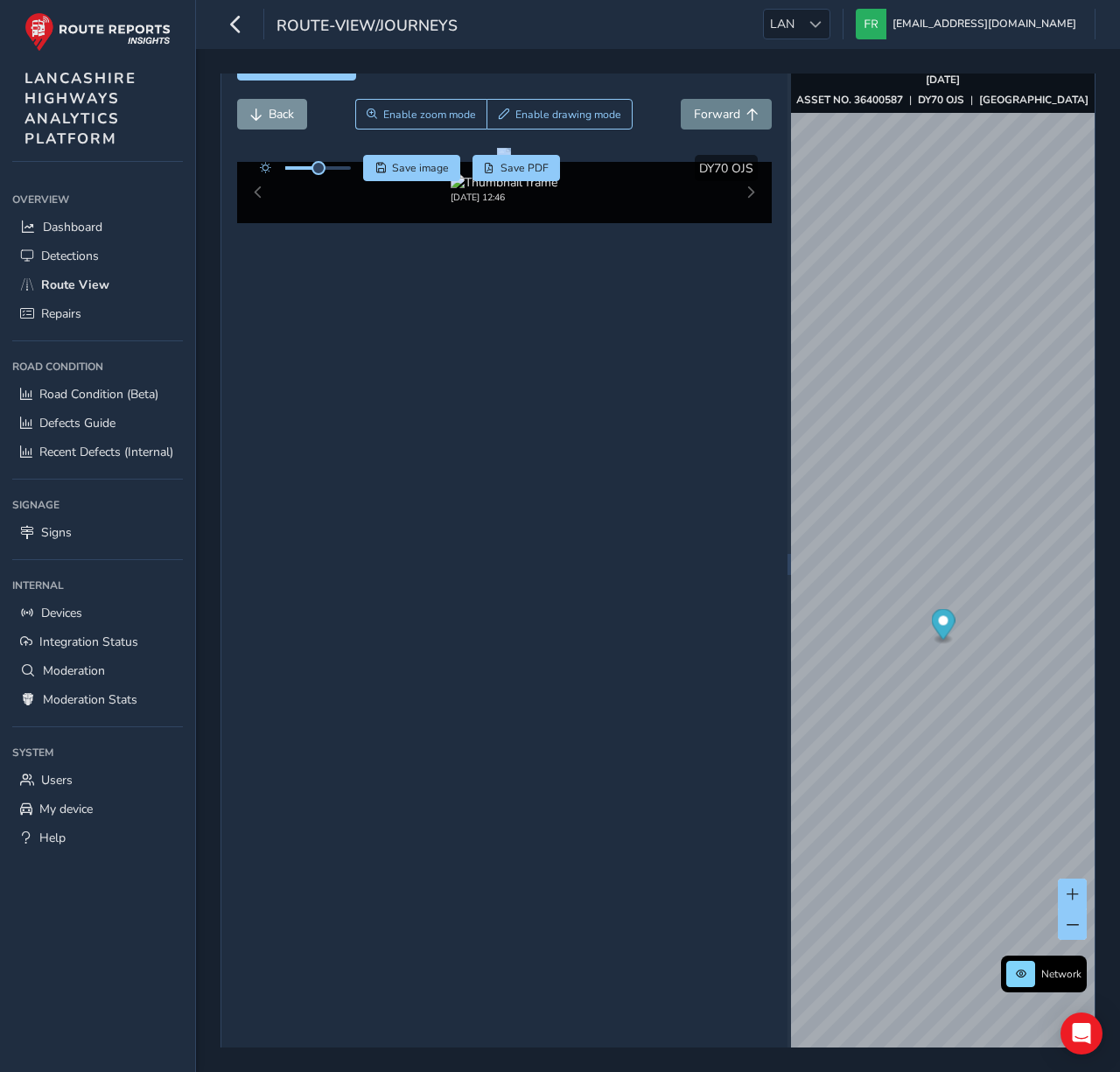
click at [742, 132] on div "Back Enable zoom mode Enable drawing mode Forward" at bounding box center [505, 123] width 535 height 49
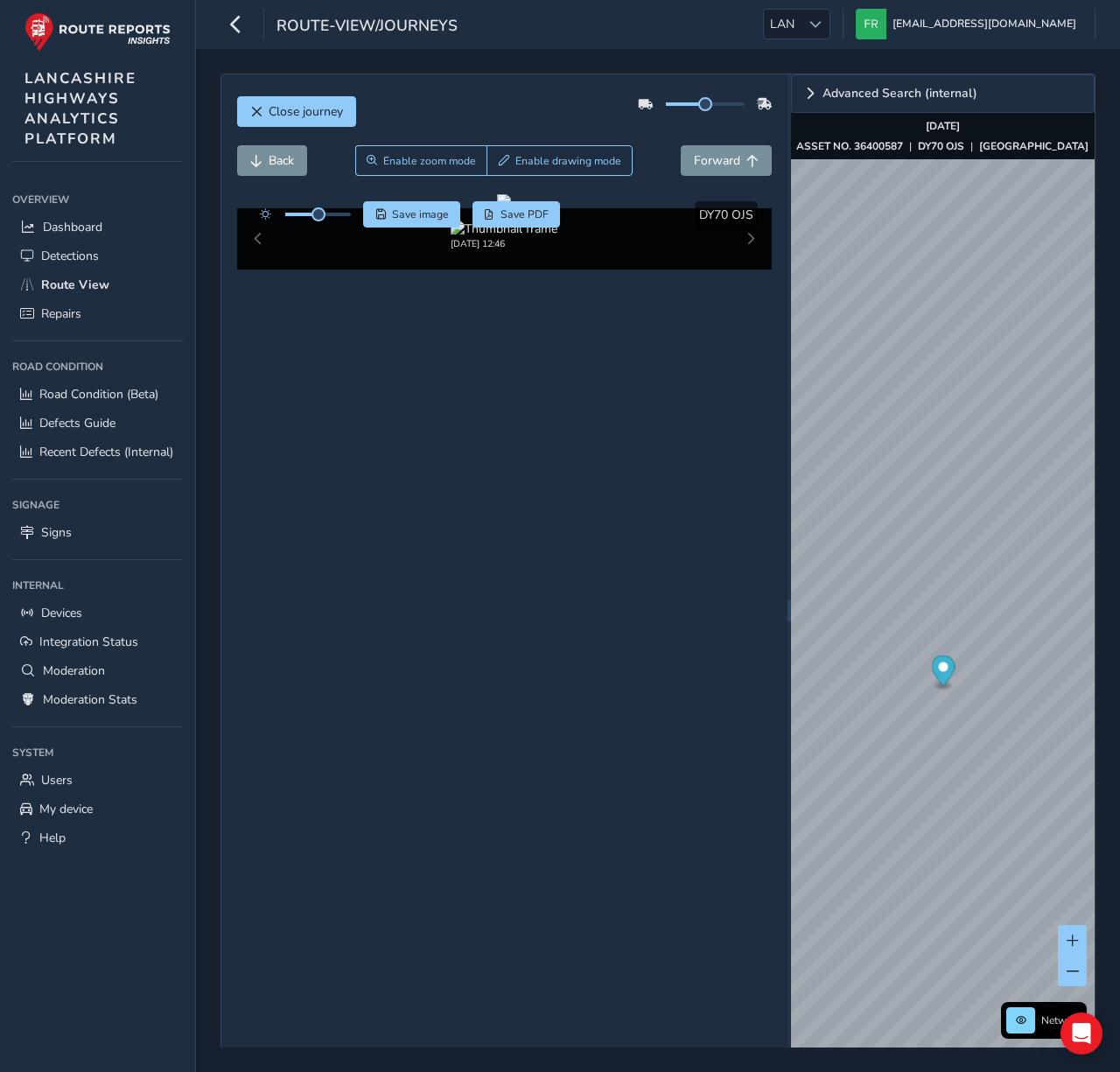
drag, startPoint x: 740, startPoint y: 130, endPoint x: 739, endPoint y: 140, distance: 10.0
click at [740, 130] on div "Close journey" at bounding box center [505, 118] width 535 height 56
click at [737, 152] on span "Forward" at bounding box center [717, 160] width 47 height 17
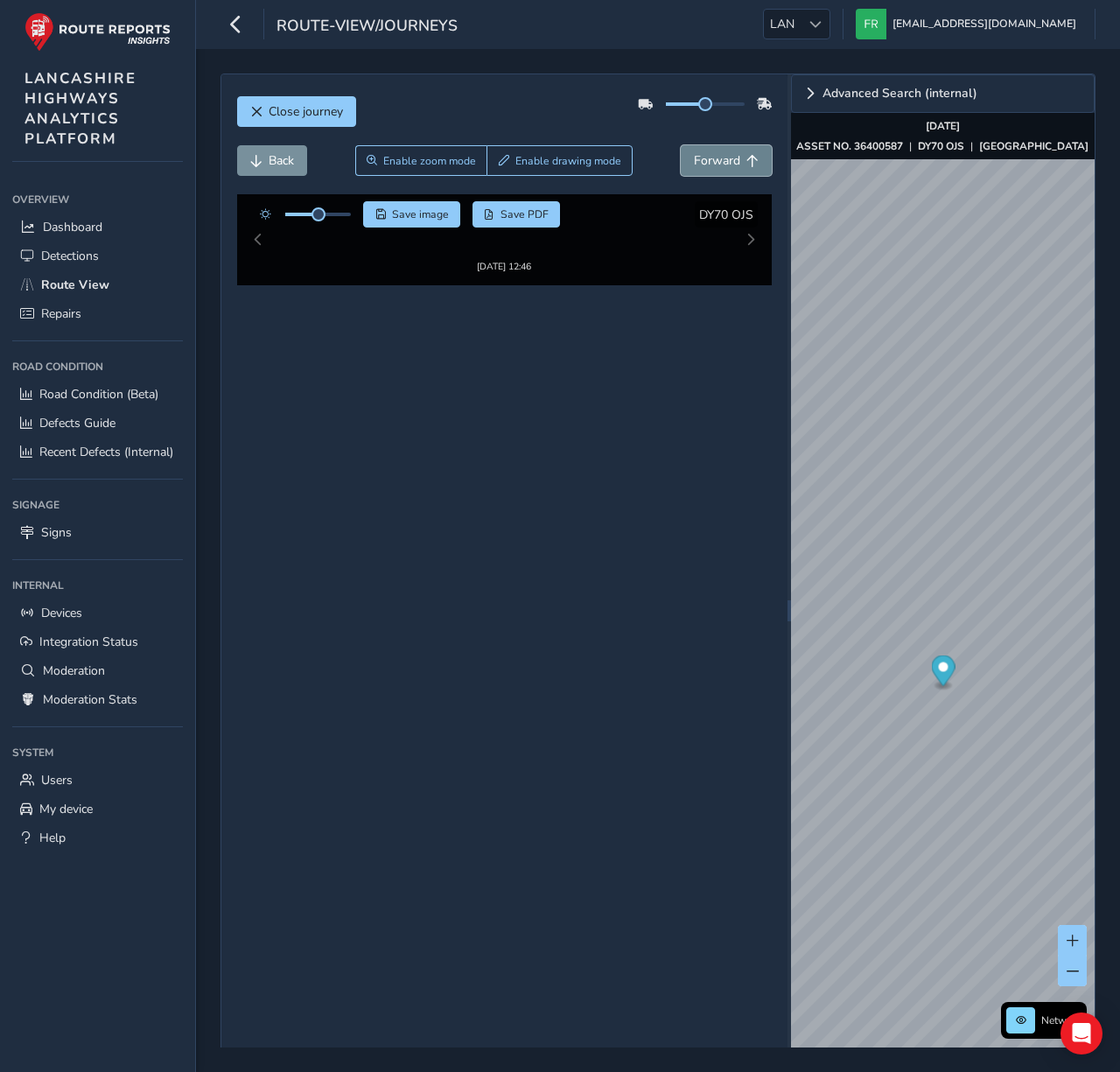
click at [736, 152] on span "Forward" at bounding box center [717, 160] width 47 height 17
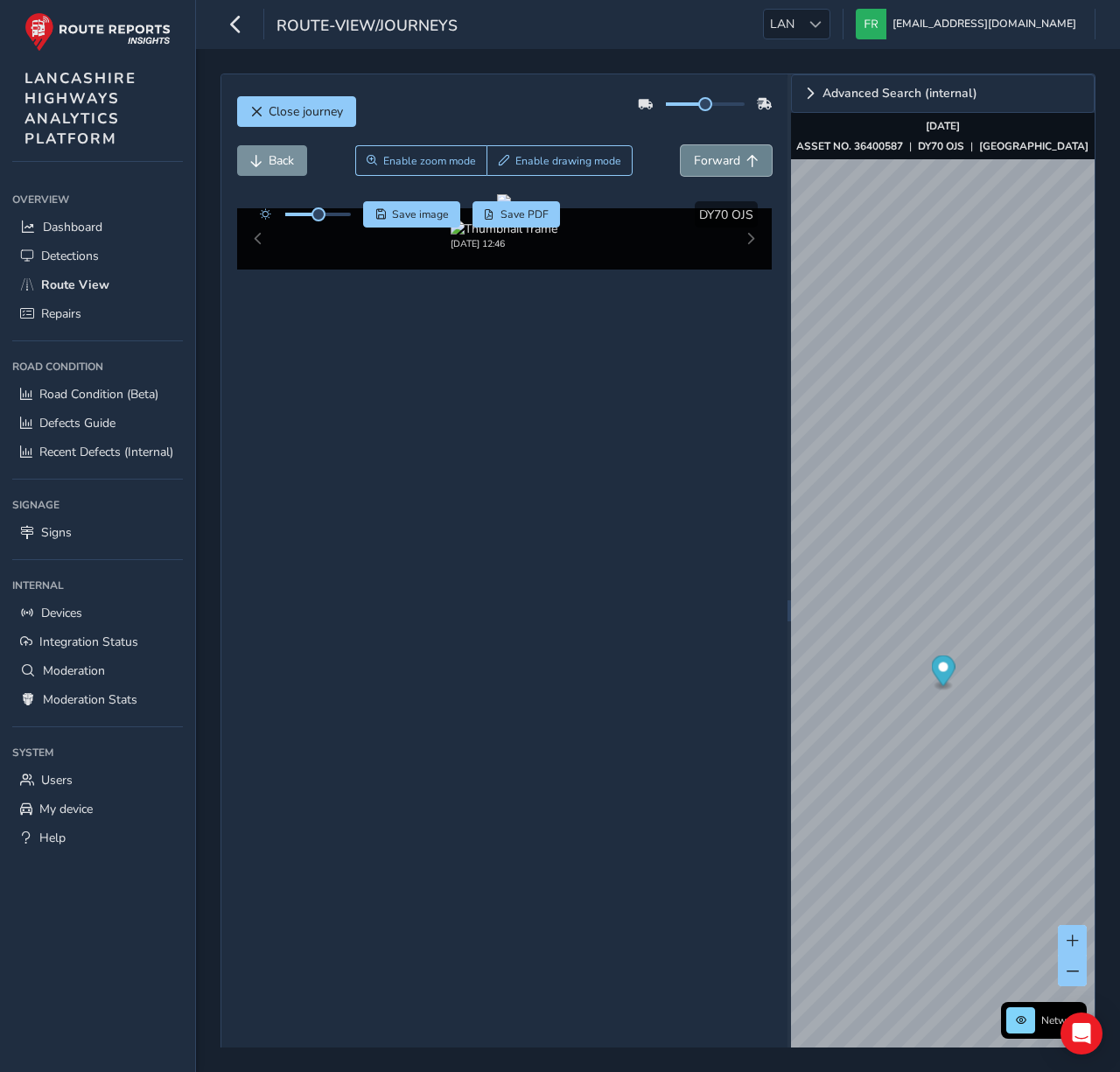
click at [736, 152] on span "Forward" at bounding box center [717, 160] width 47 height 17
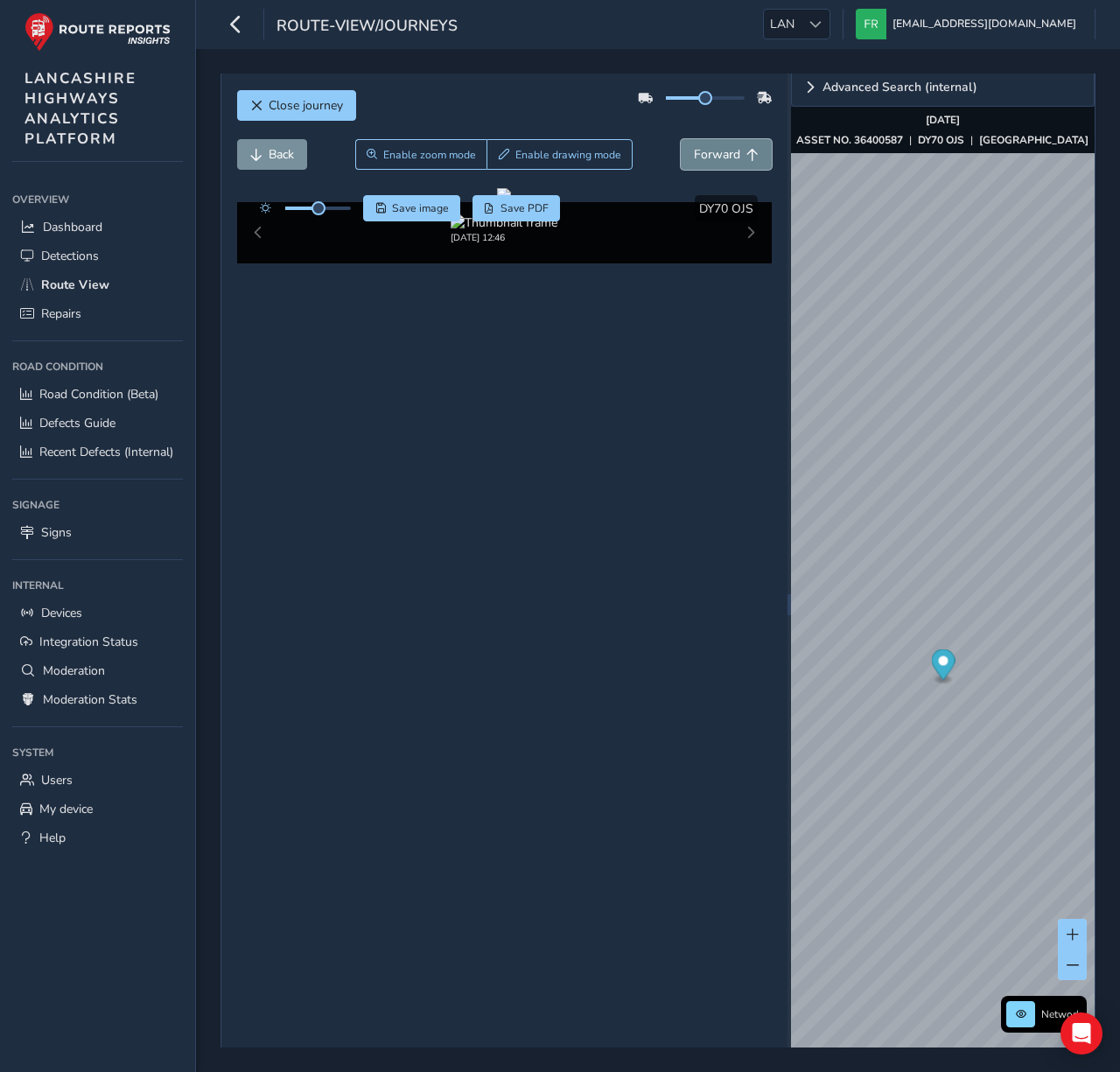
click at [736, 151] on span "Forward" at bounding box center [717, 155] width 47 height 17
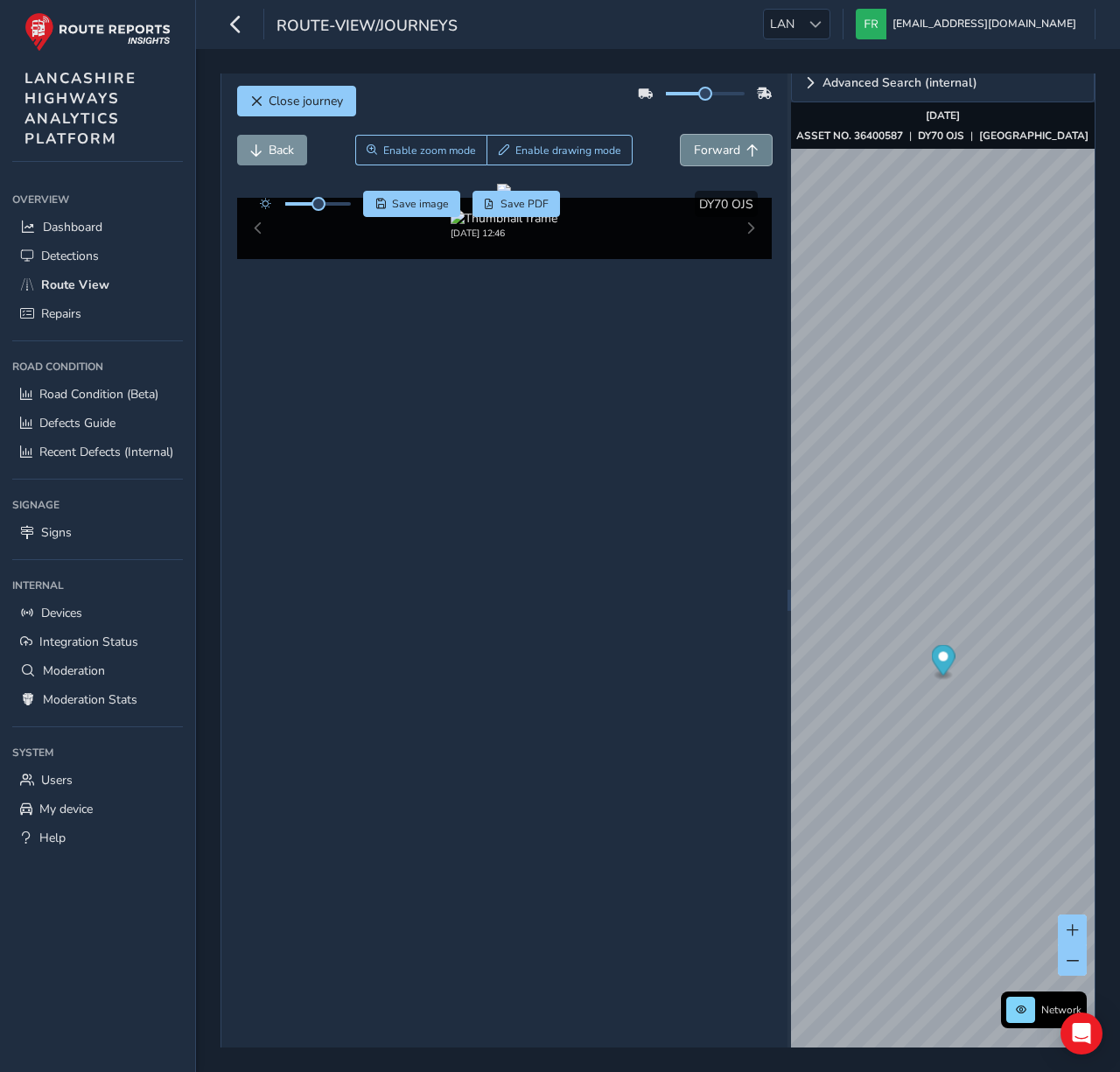
click at [736, 151] on span "Forward" at bounding box center [717, 150] width 47 height 17
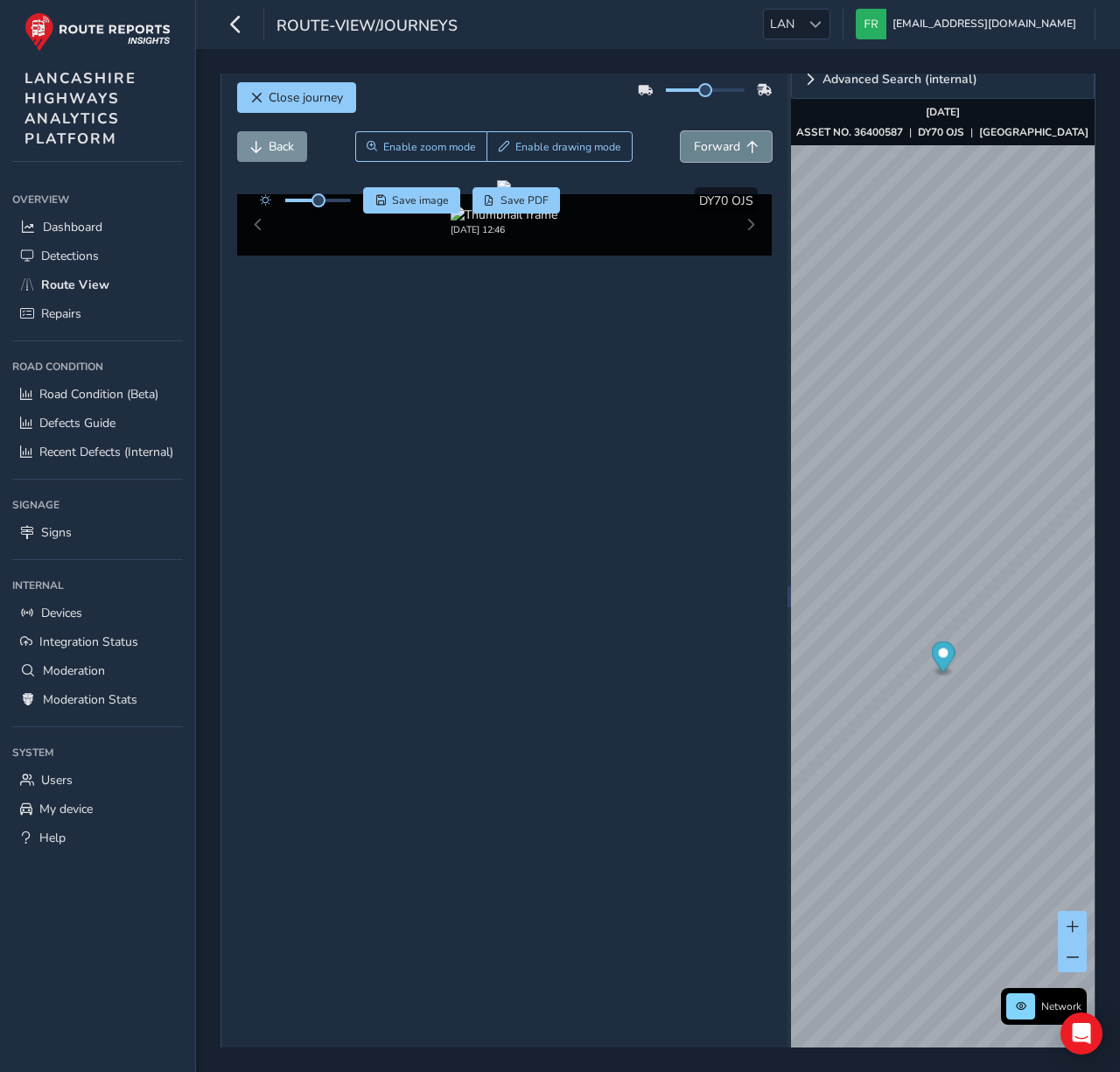
click at [736, 151] on span "Forward" at bounding box center [717, 146] width 47 height 17
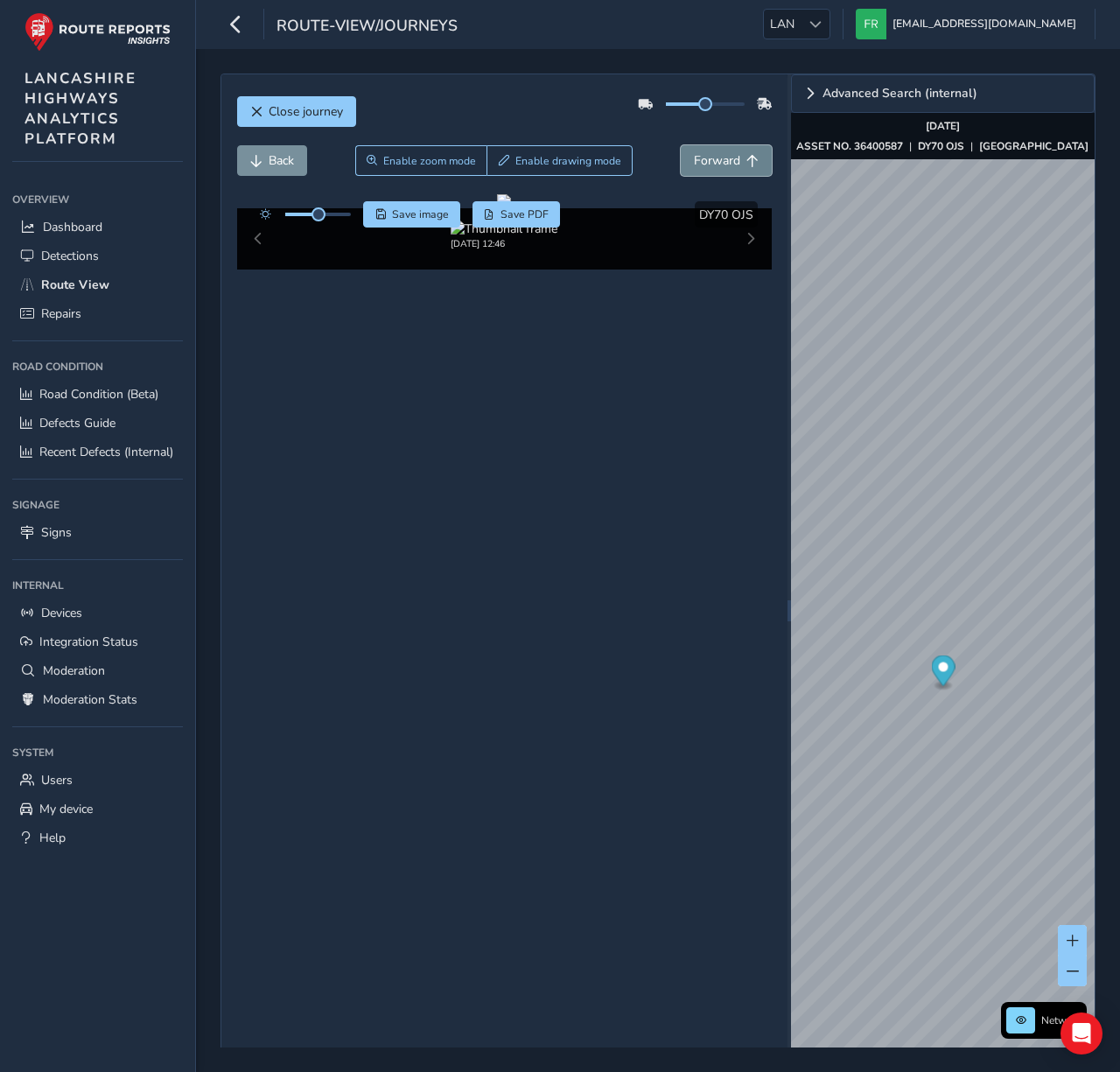
click at [737, 149] on button "Forward" at bounding box center [726, 160] width 91 height 31
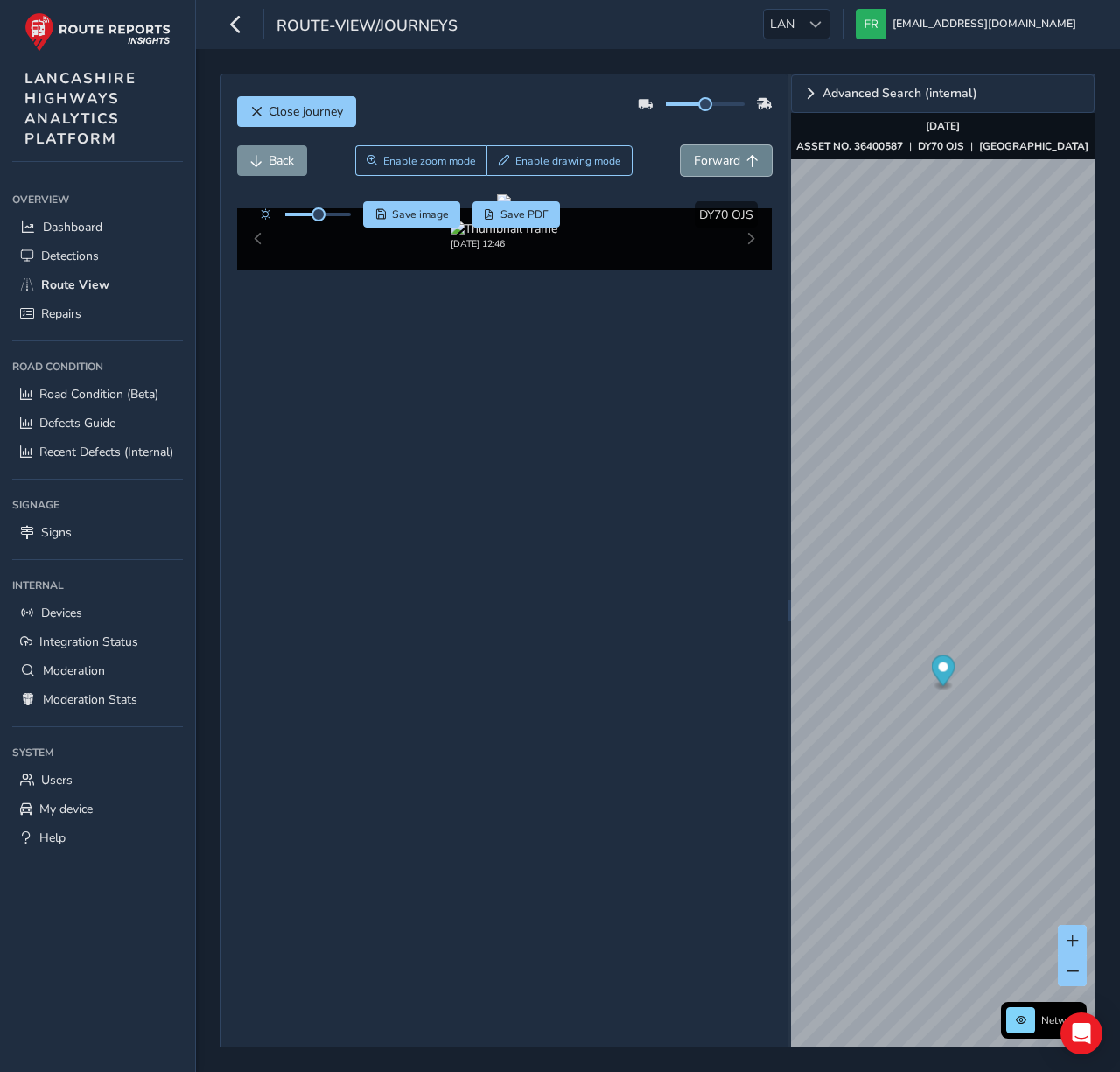
click at [737, 149] on button "Forward" at bounding box center [726, 160] width 91 height 31
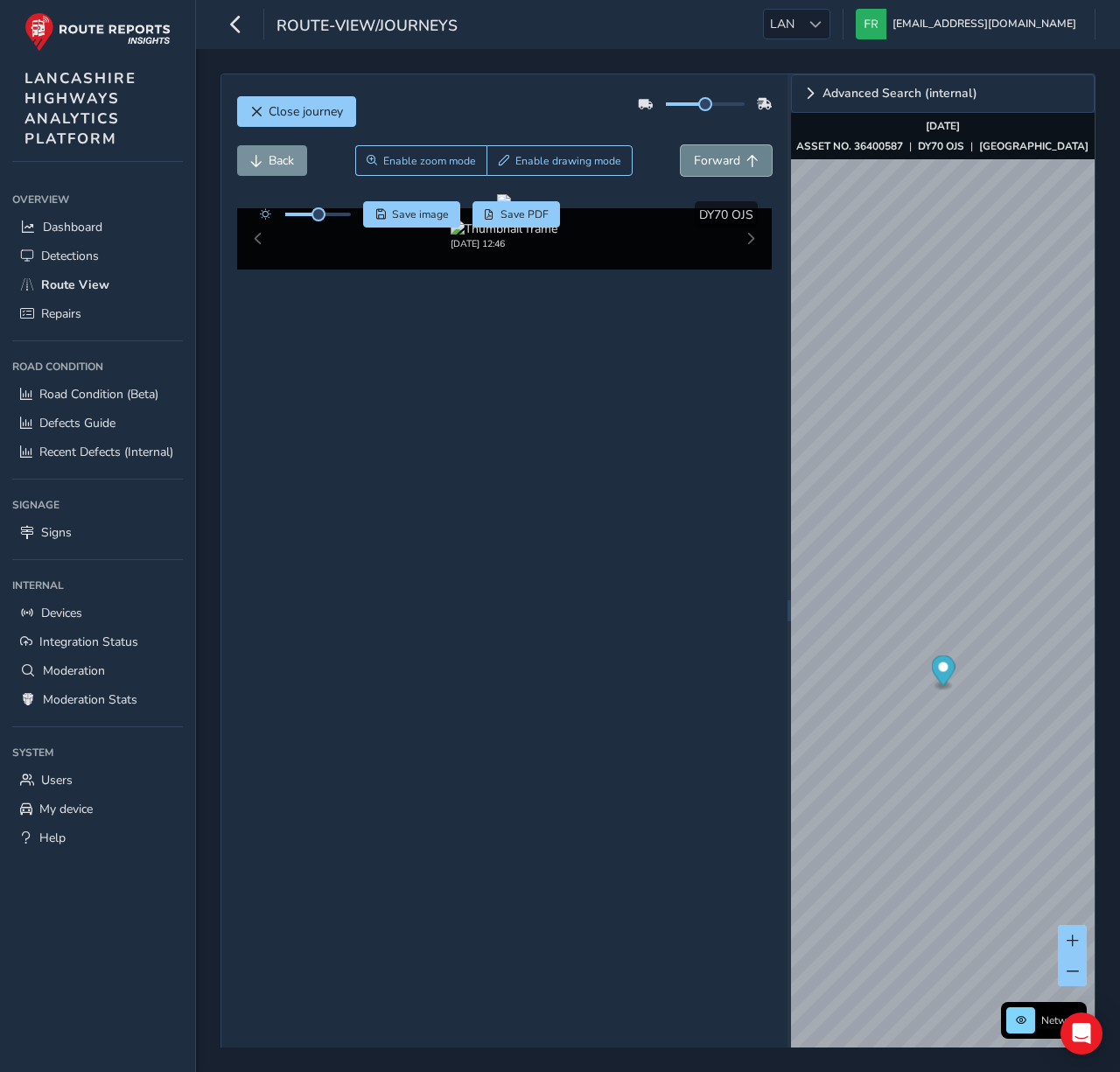
click at [737, 149] on button "Forward" at bounding box center [726, 160] width 91 height 31
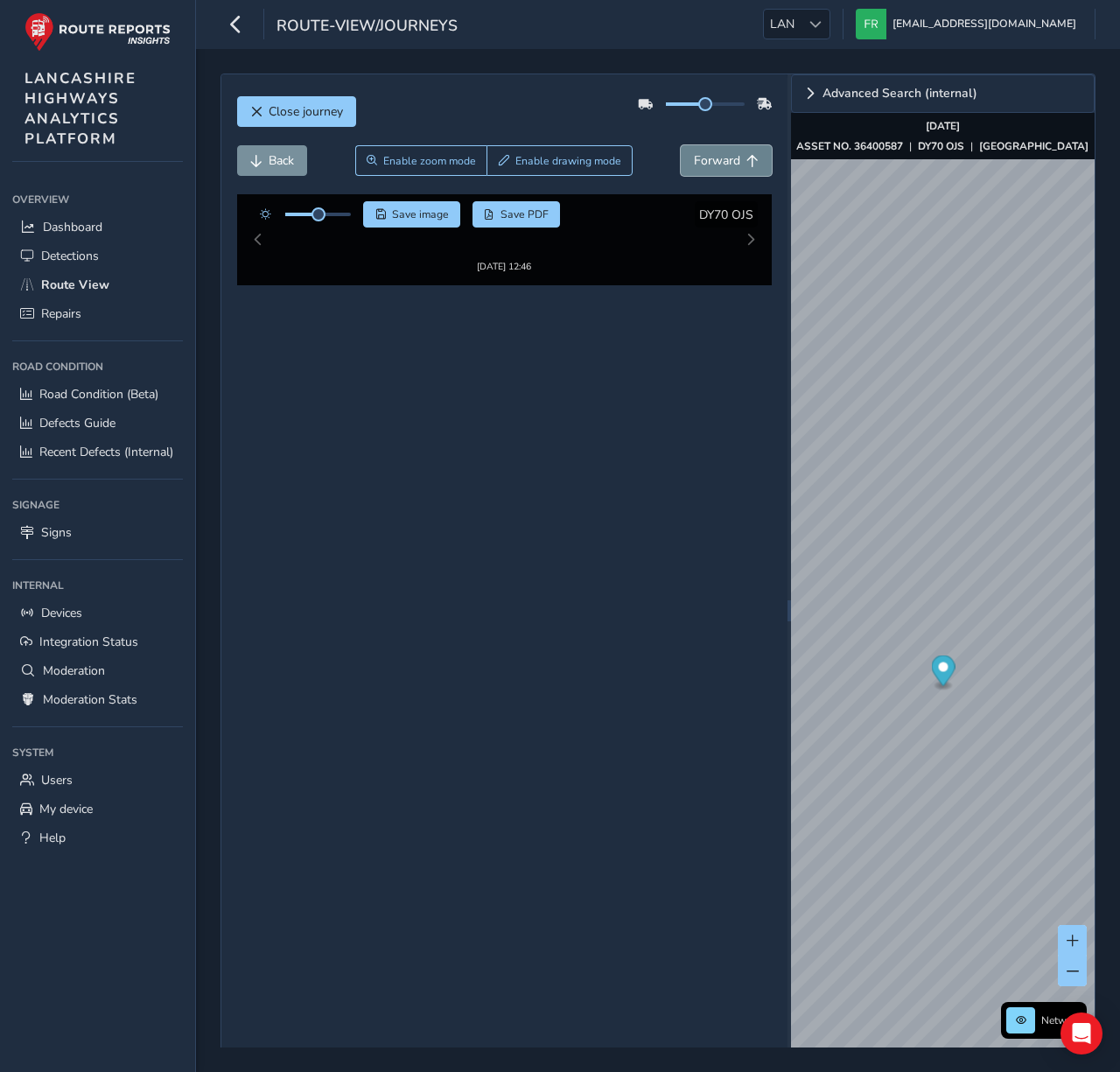
click at [737, 149] on button "Forward" at bounding box center [726, 160] width 91 height 31
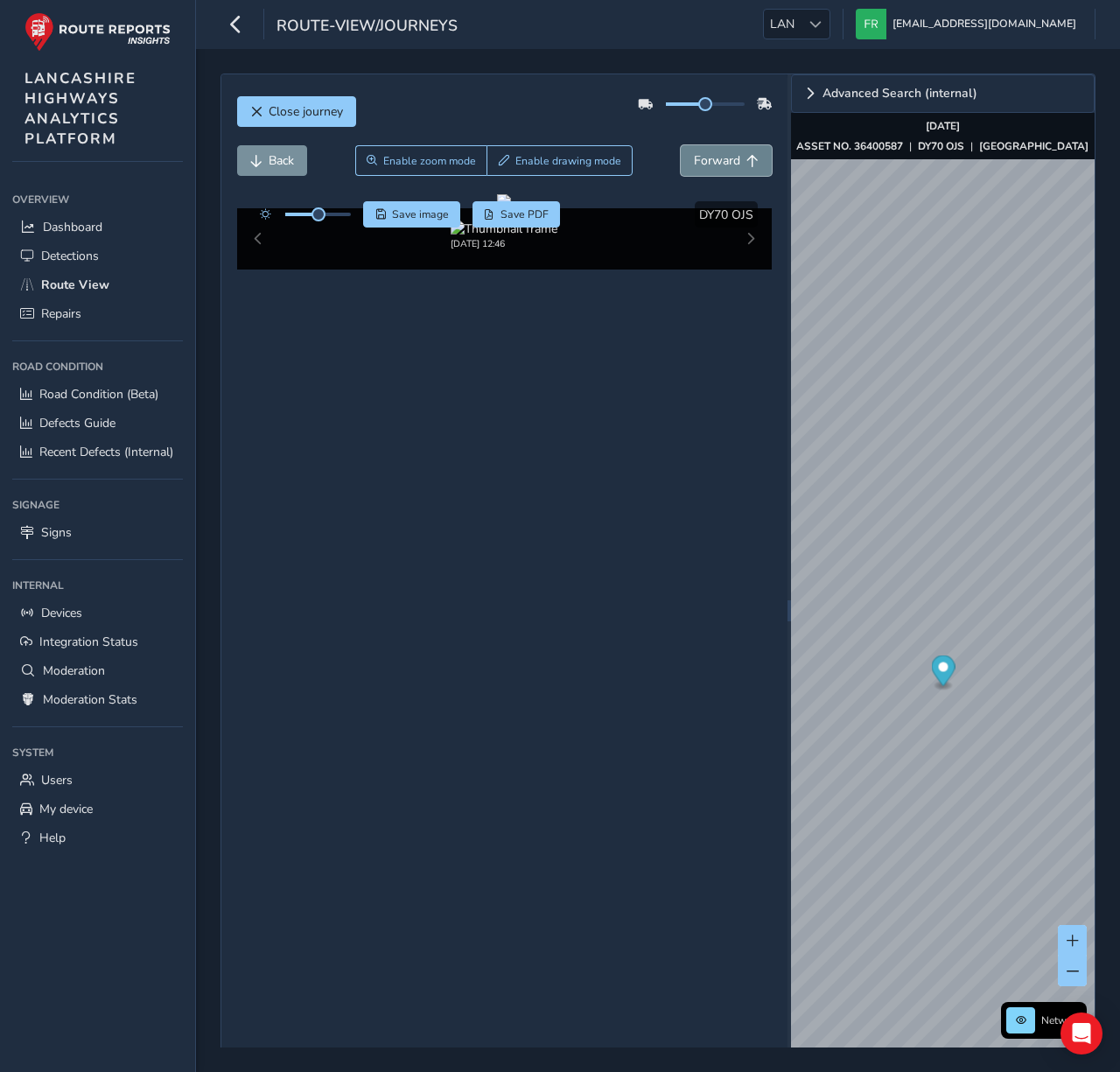
click at [737, 149] on button "Forward" at bounding box center [726, 160] width 91 height 31
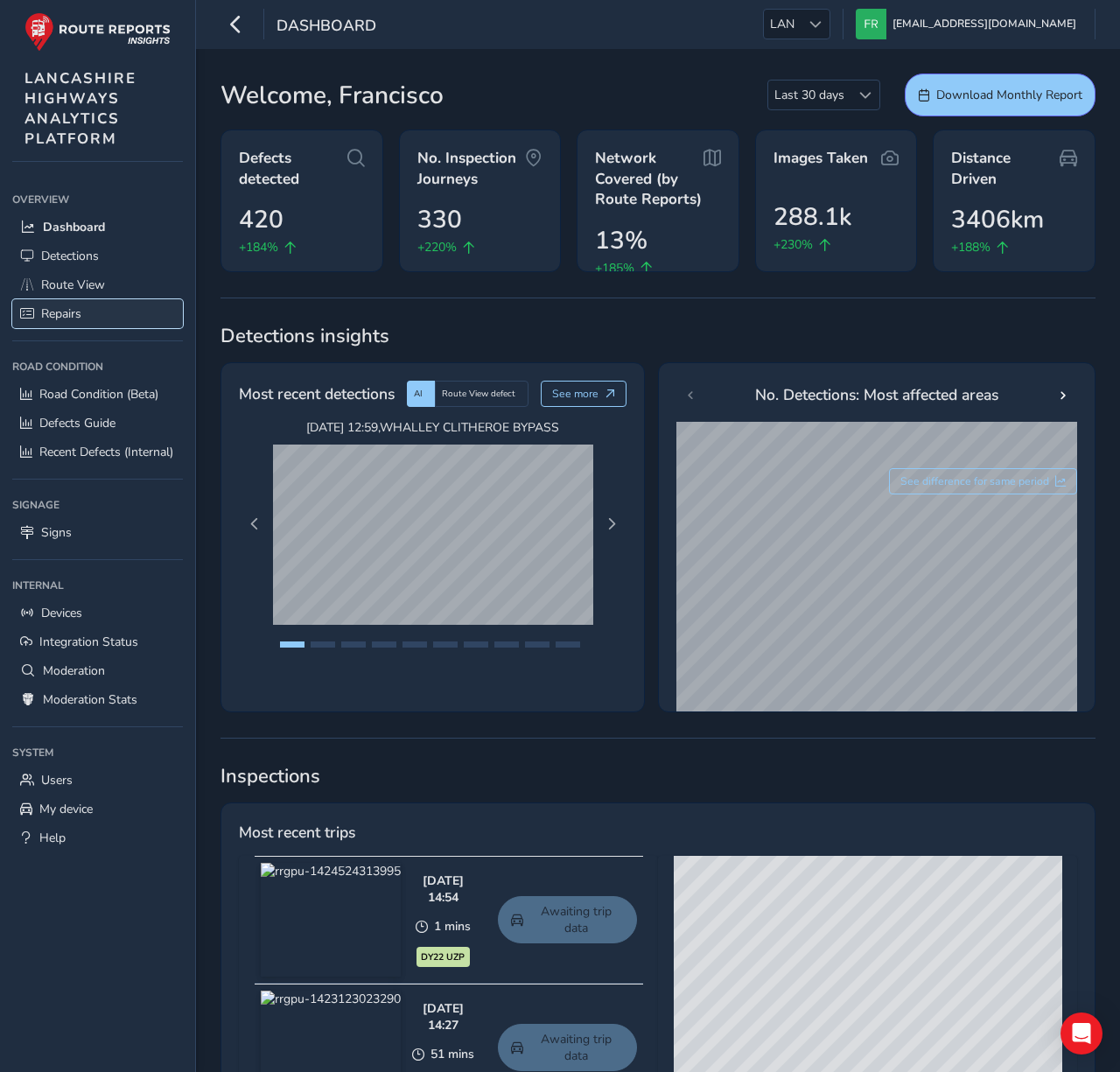
click at [161, 301] on link "Repairs" at bounding box center [97, 313] width 171 height 29
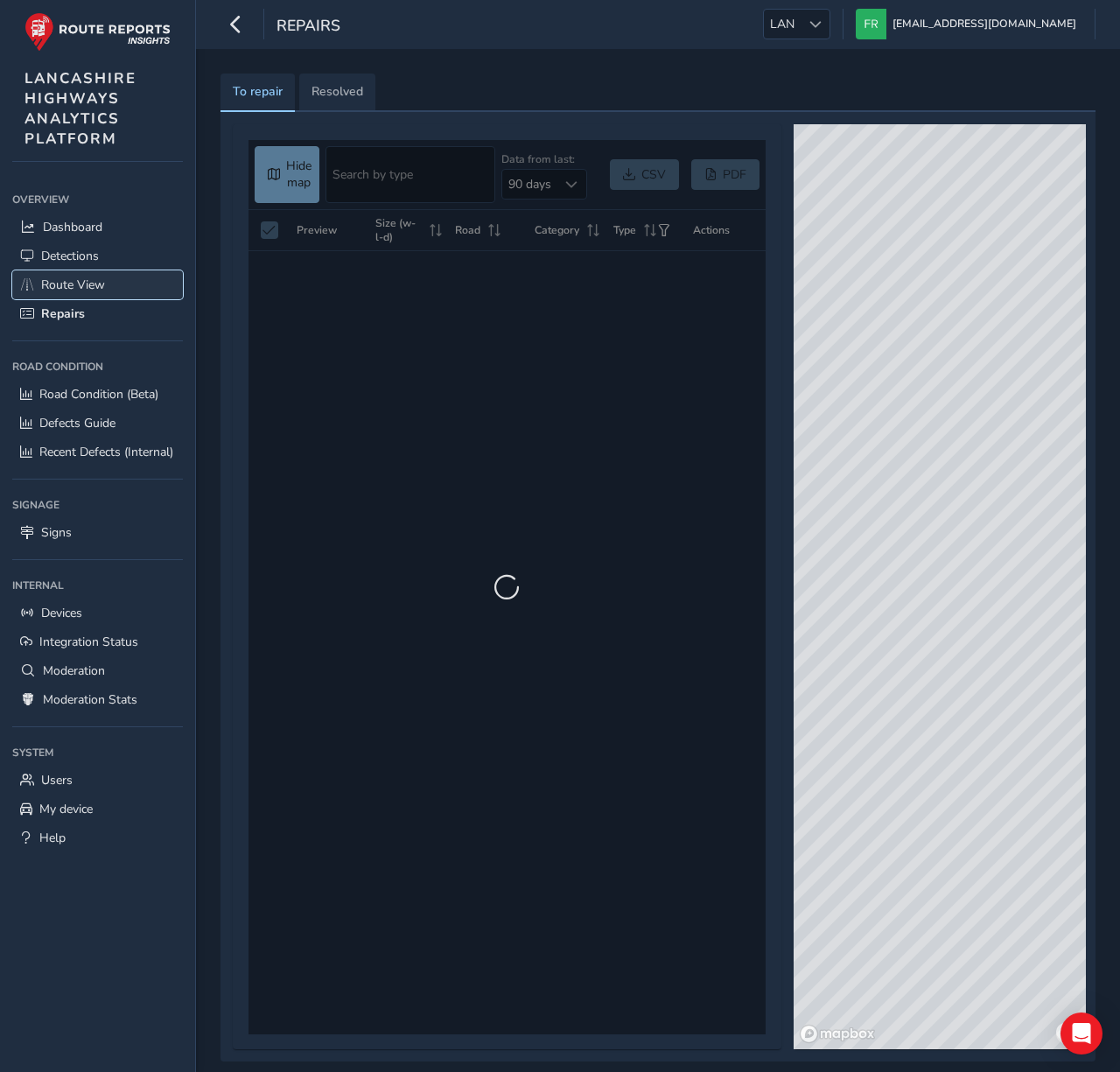
click at [153, 282] on link "Route View" at bounding box center [97, 284] width 171 height 29
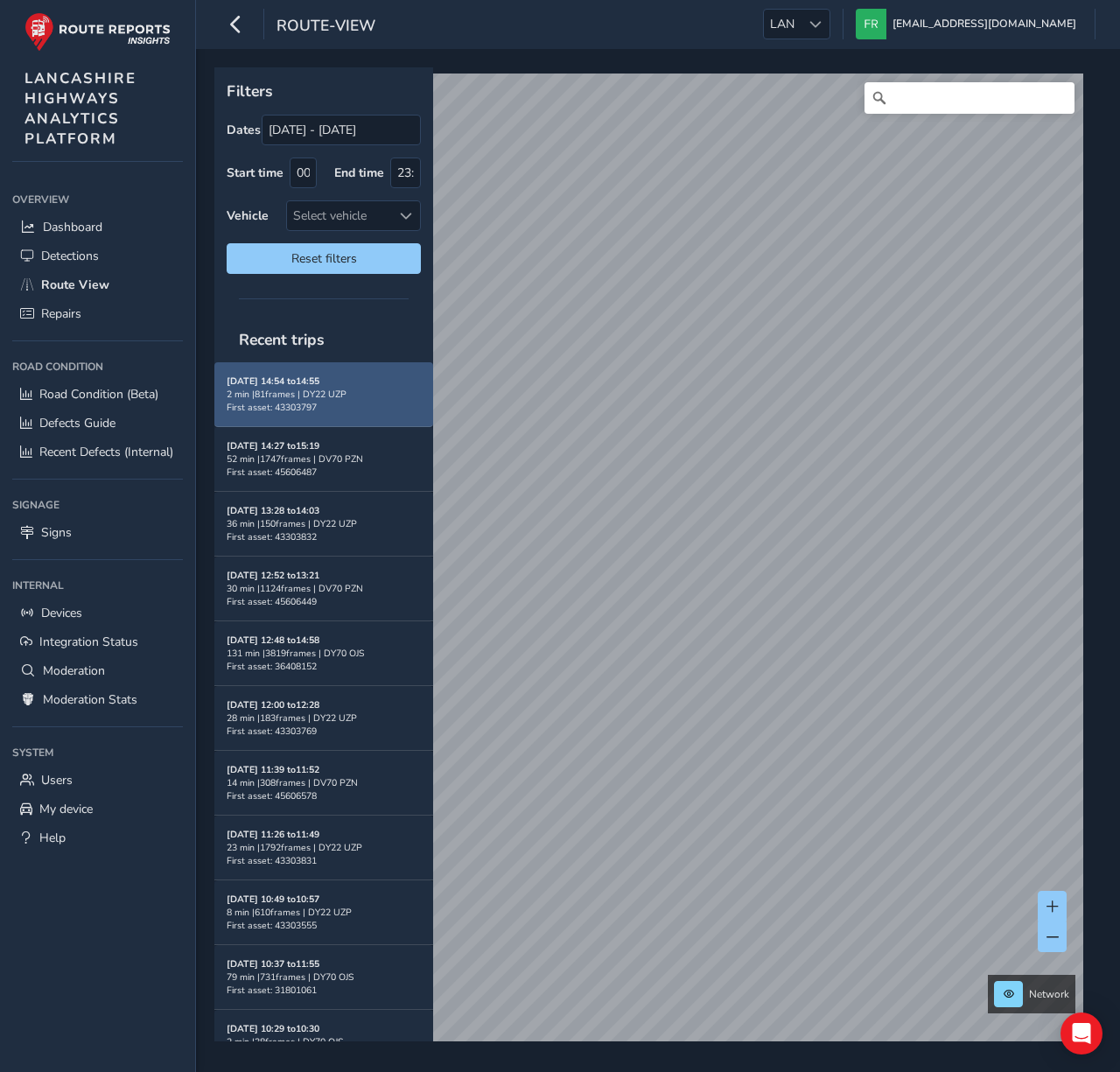
click at [297, 411] on span "First asset: 43303797" at bounding box center [271, 407] width 90 height 13
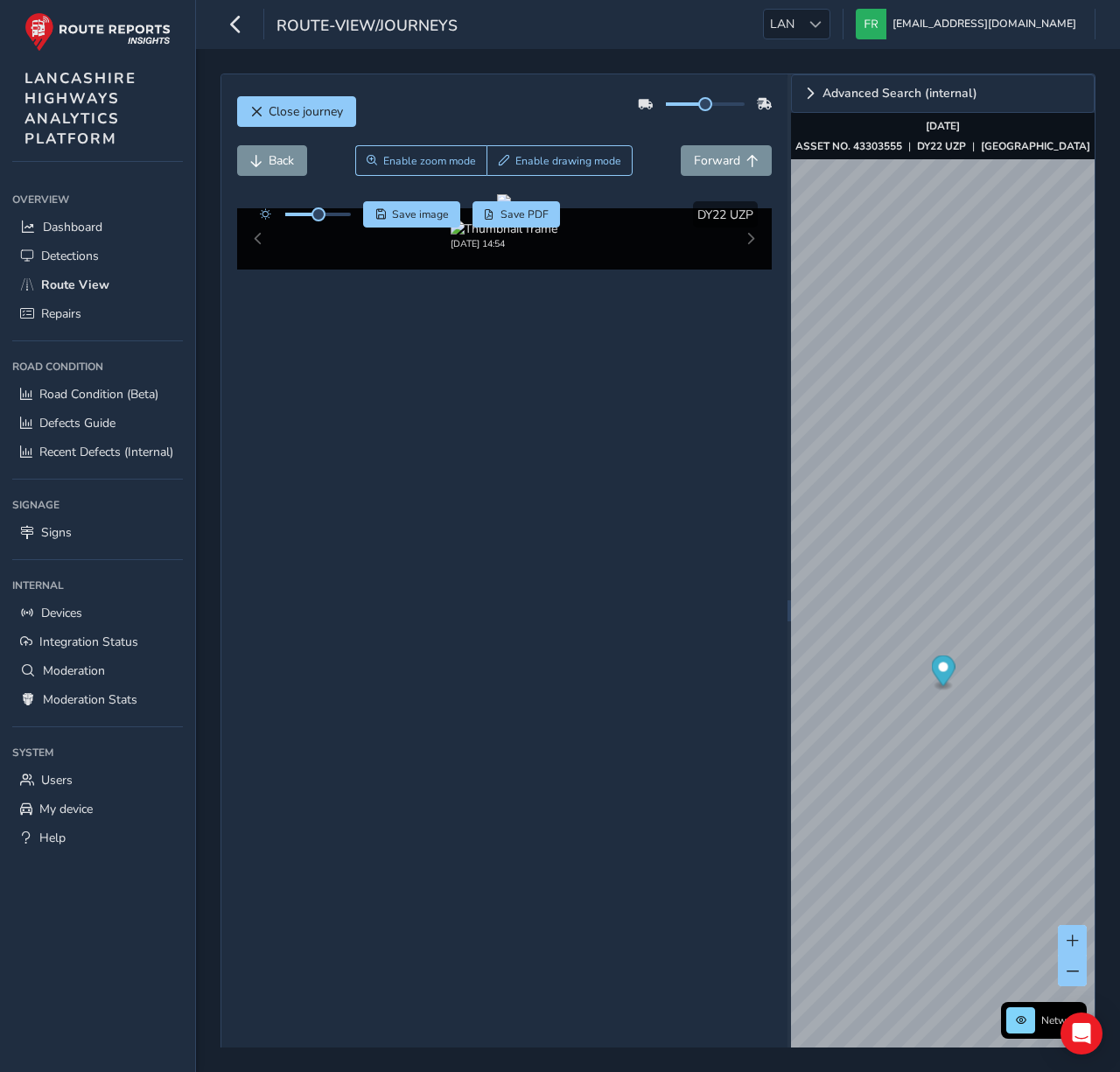
click at [546, 92] on div "Close journey" at bounding box center [505, 118] width 535 height 56
click at [716, 170] on button "Forward" at bounding box center [726, 160] width 91 height 31
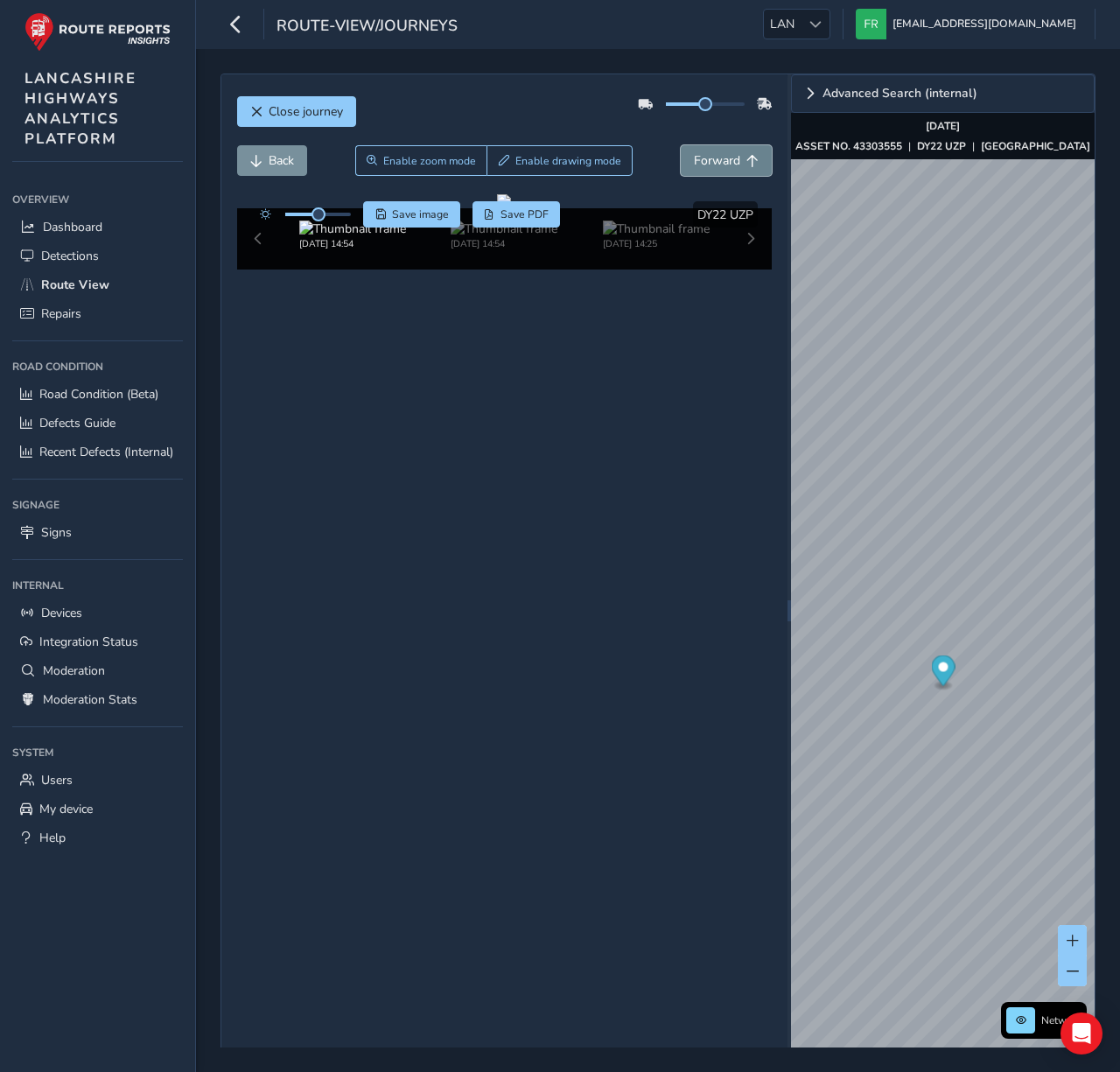
click at [716, 170] on button "Forward" at bounding box center [726, 160] width 91 height 31
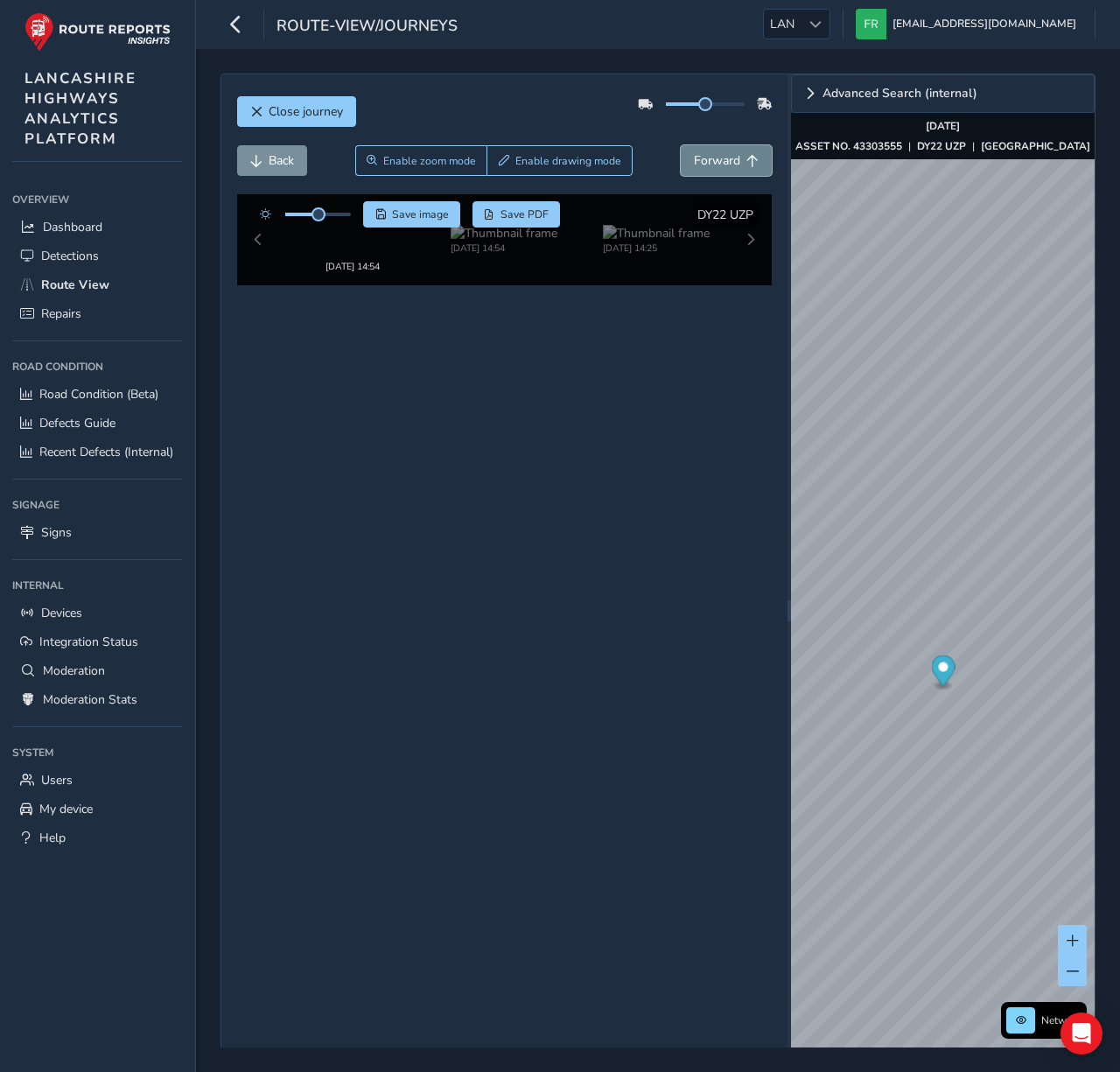
click at [716, 170] on button "Forward" at bounding box center [726, 160] width 91 height 31
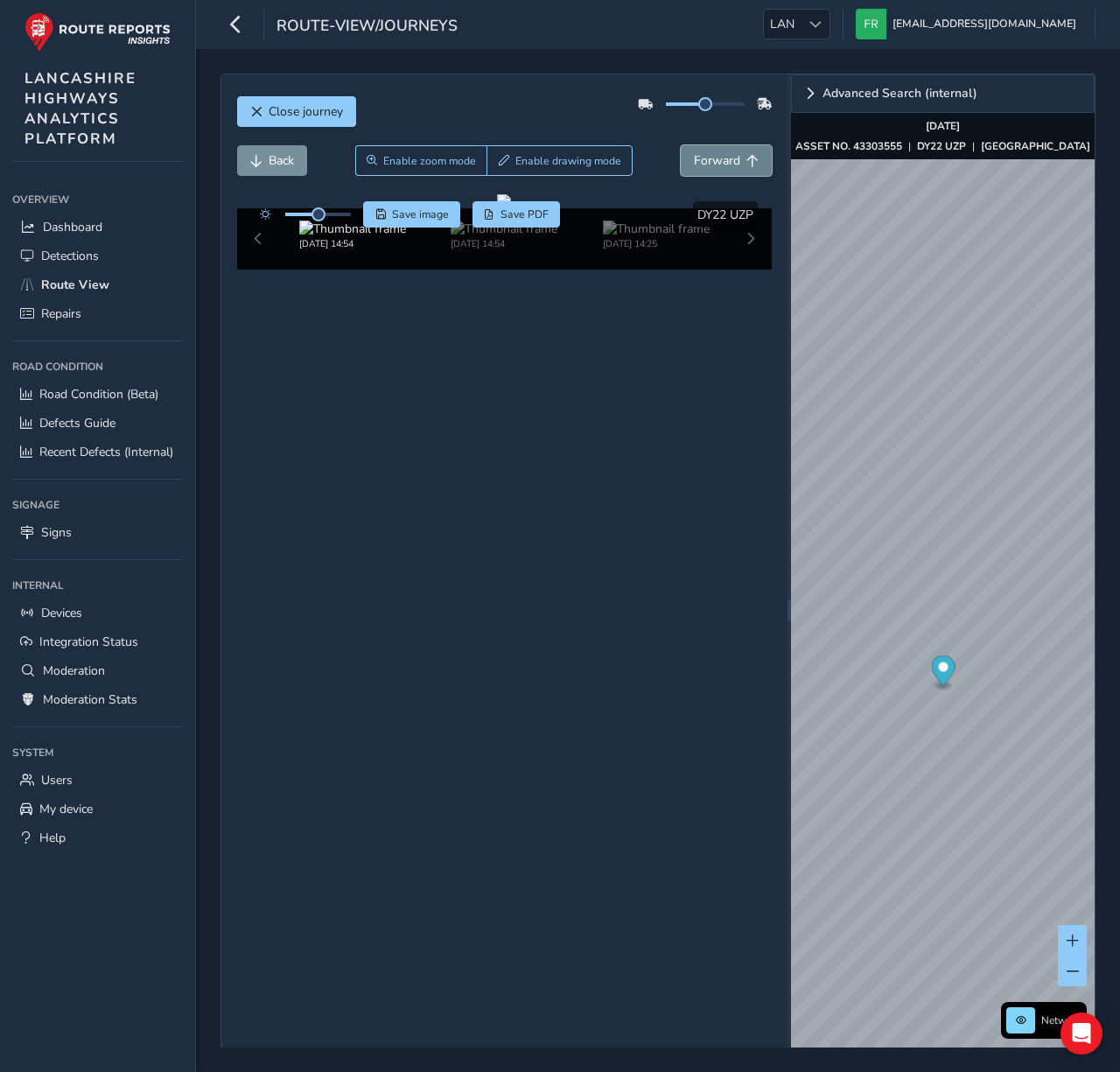
click at [716, 170] on button "Forward" at bounding box center [726, 160] width 91 height 31
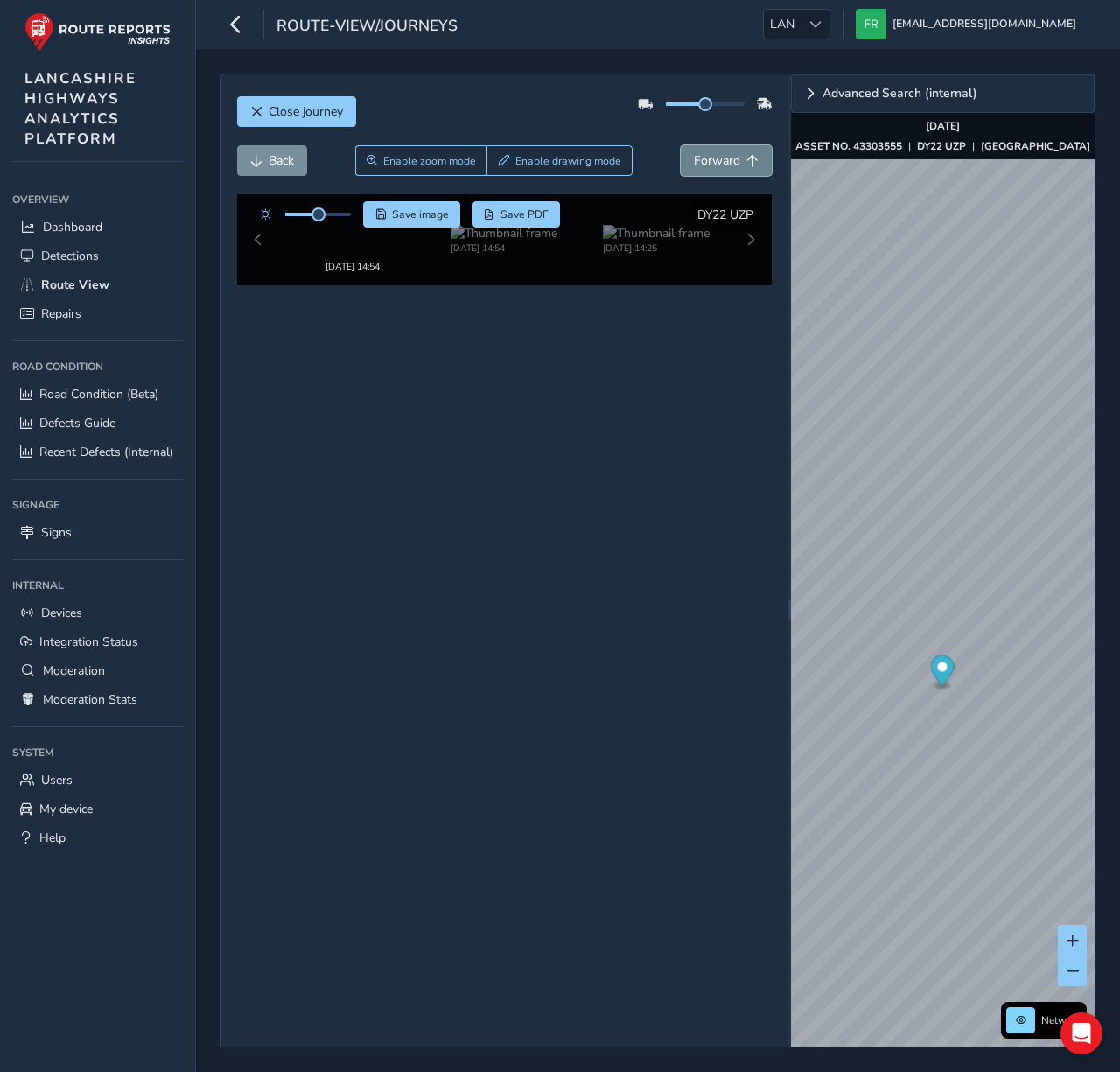
click at [716, 170] on button "Forward" at bounding box center [726, 160] width 91 height 31
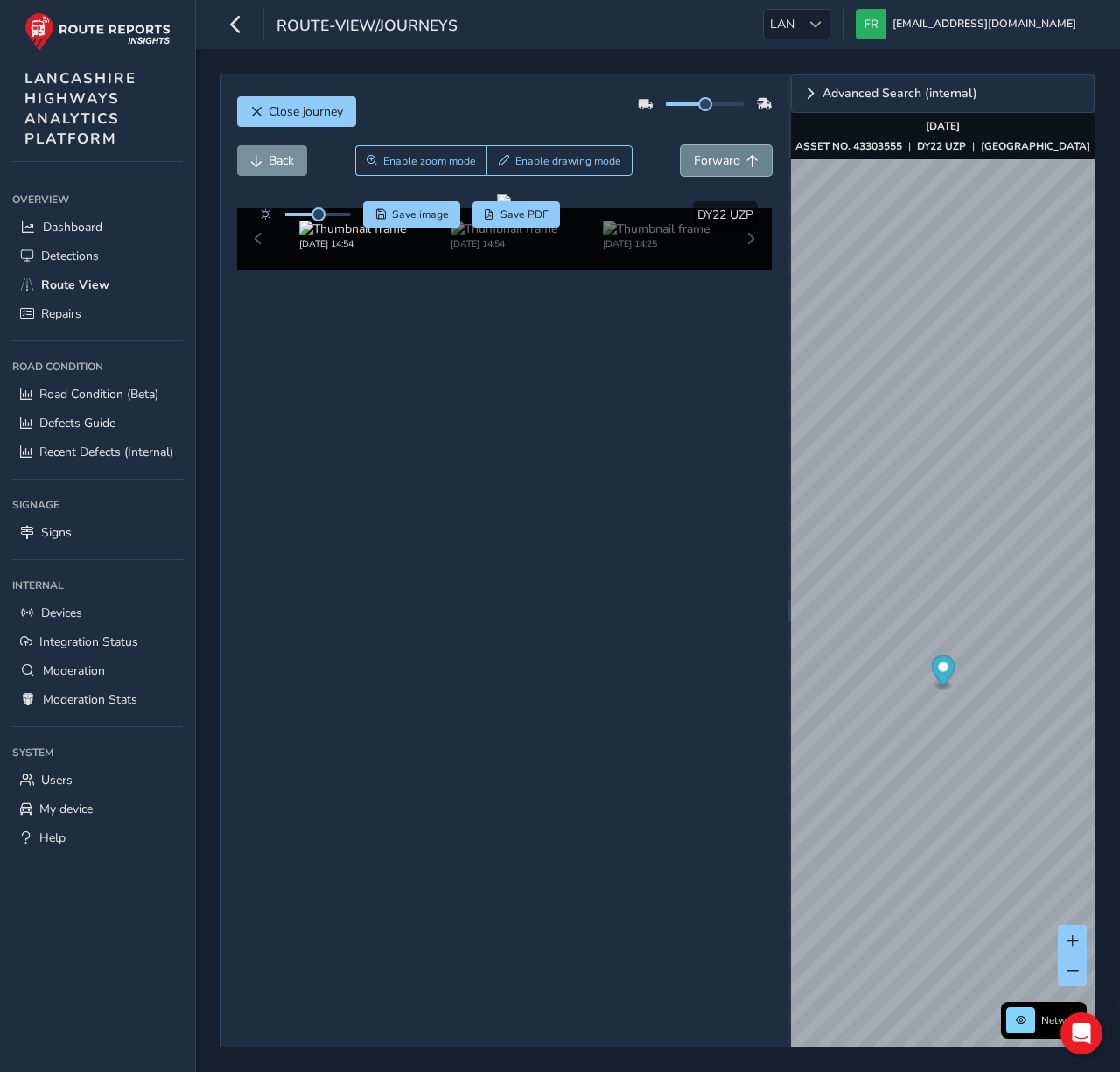
click at [716, 170] on button "Forward" at bounding box center [726, 160] width 91 height 31
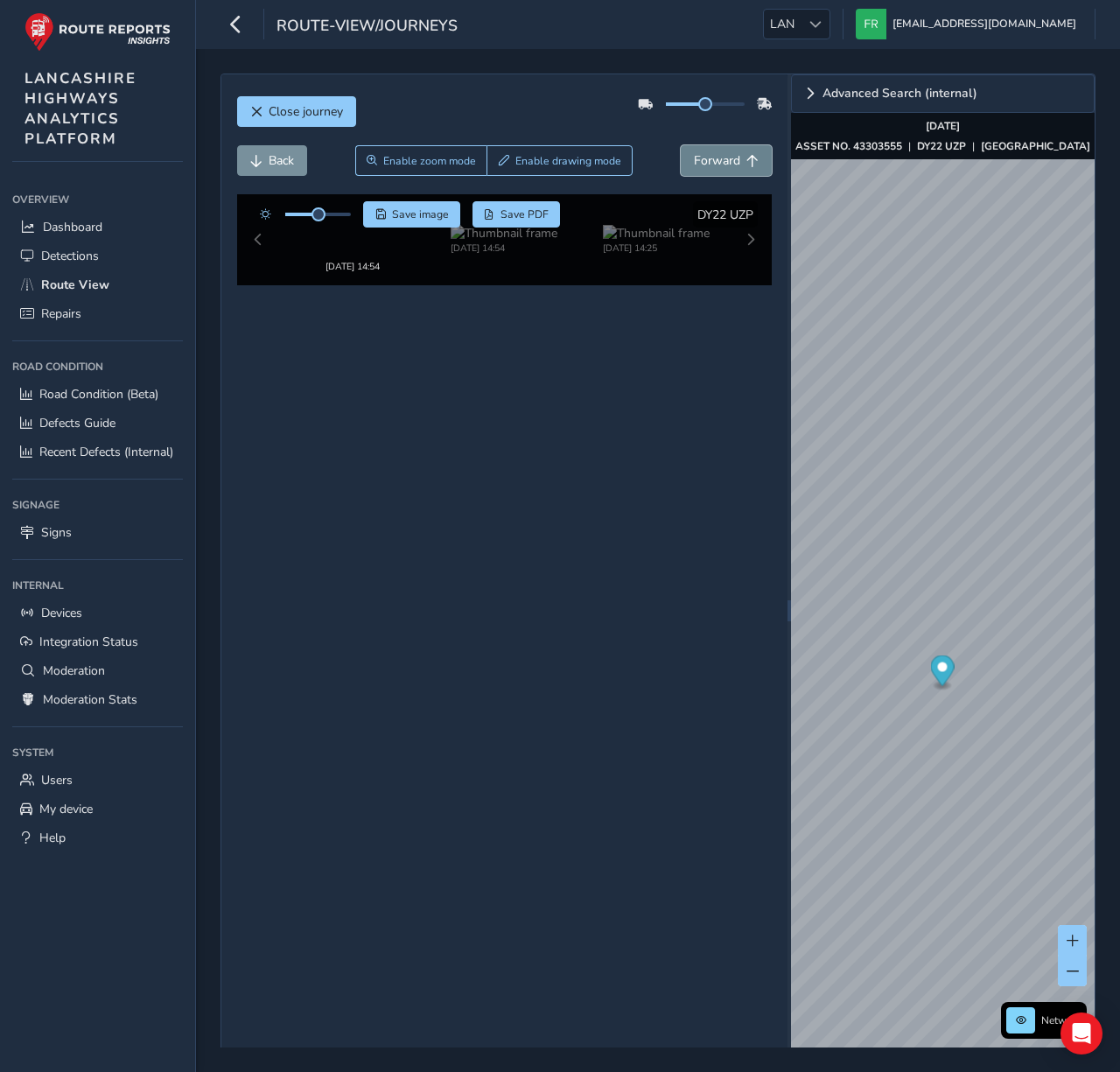
click at [716, 170] on button "Forward" at bounding box center [726, 160] width 91 height 31
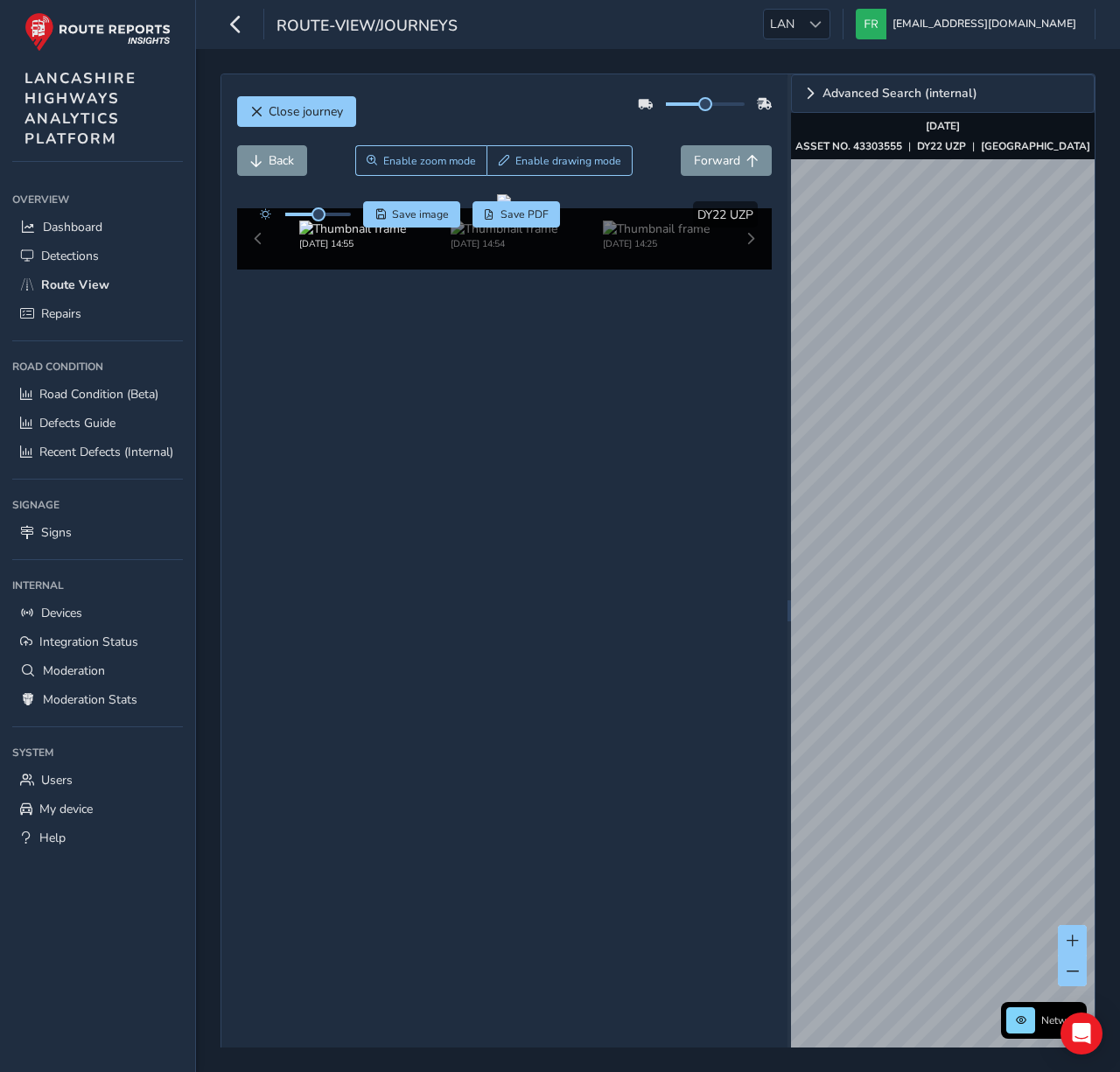
click at [558, 881] on div "Close journey Back Enable zoom mode Enable drawing mode Forward Click and Drag …" at bounding box center [504, 611] width 566 height 1073
click at [718, 168] on span "Forward" at bounding box center [717, 160] width 47 height 17
